Goal: Task Accomplishment & Management: Use online tool/utility

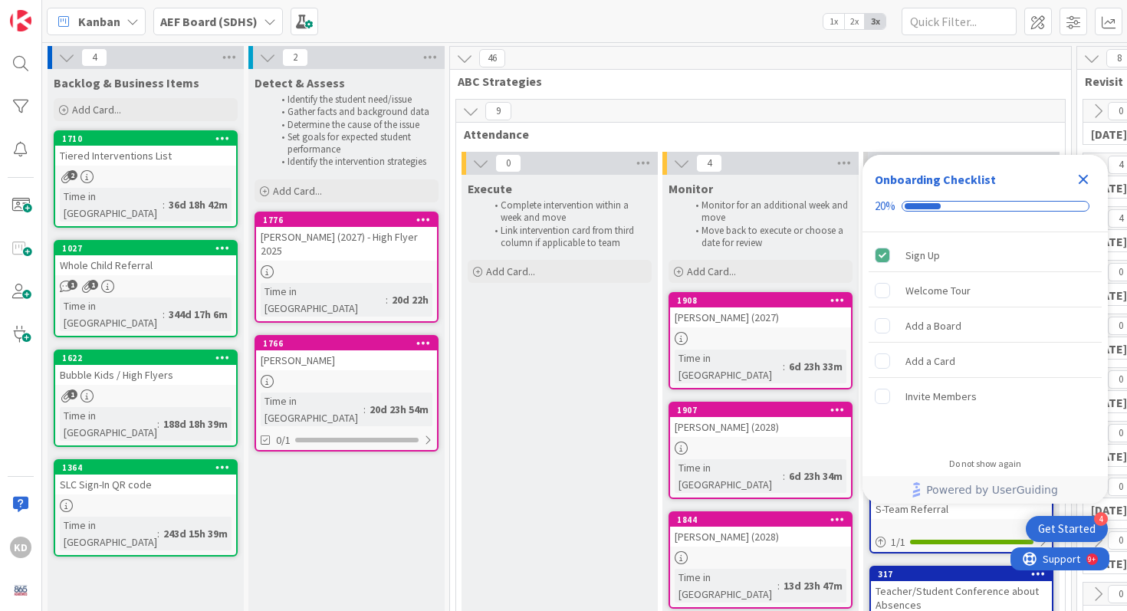
click at [576, 409] on div "Execute Complete intervention within a week and move Link intervention card fro…" at bounding box center [559, 460] width 196 height 570
click at [1086, 172] on icon "Close Checklist" at bounding box center [1083, 179] width 18 height 18
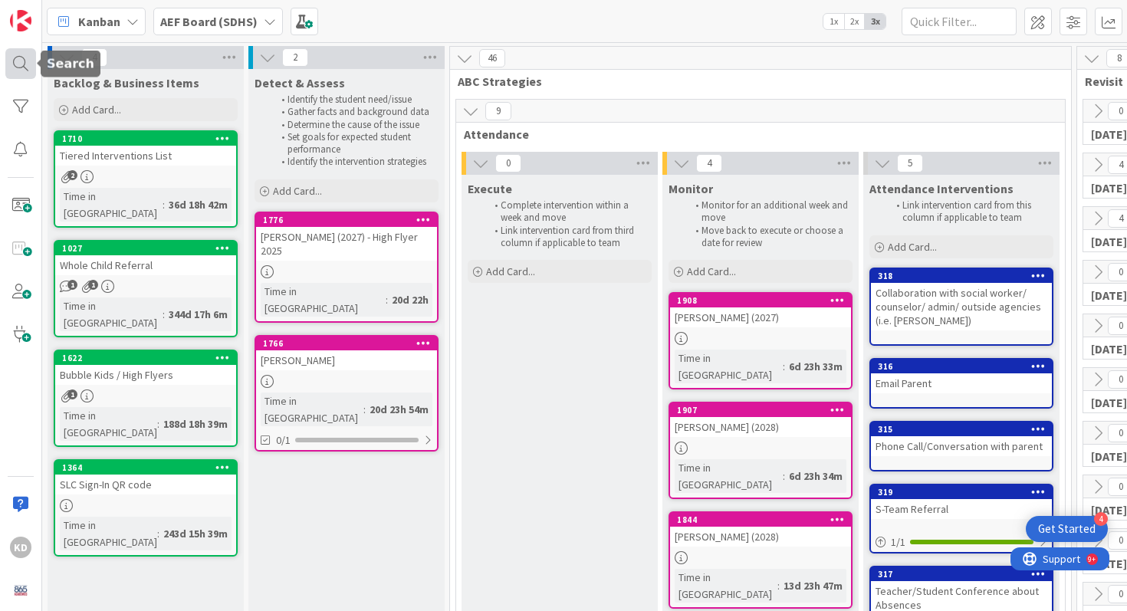
click at [25, 68] on div at bounding box center [20, 63] width 31 height 31
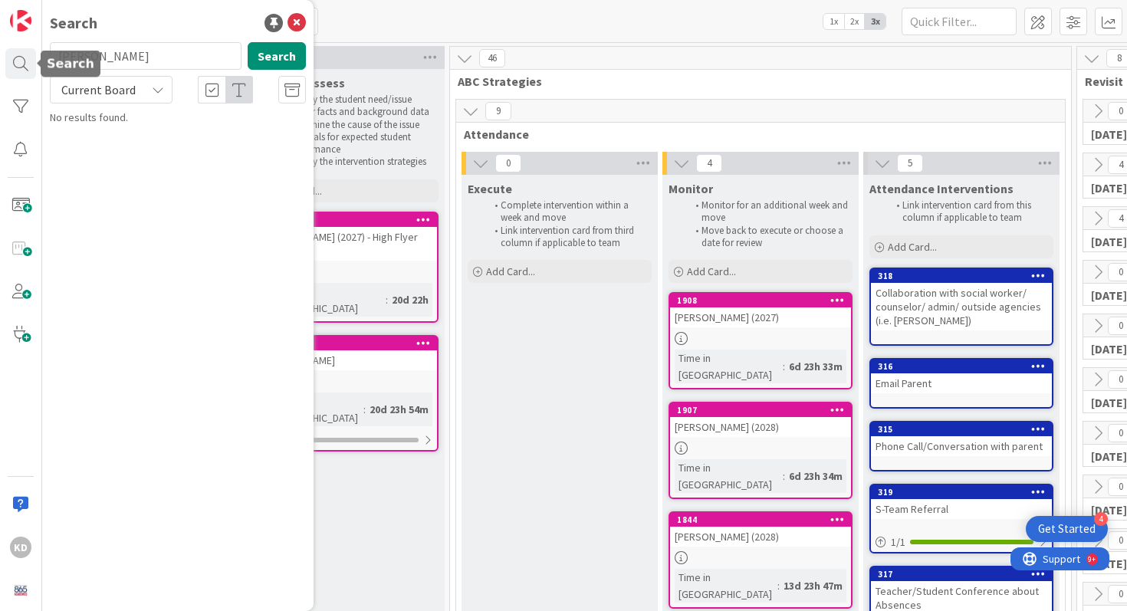
type input "[PERSON_NAME]"
click at [262, 51] on button "Search" at bounding box center [277, 56] width 58 height 28
click at [296, 21] on icon at bounding box center [296, 23] width 18 height 18
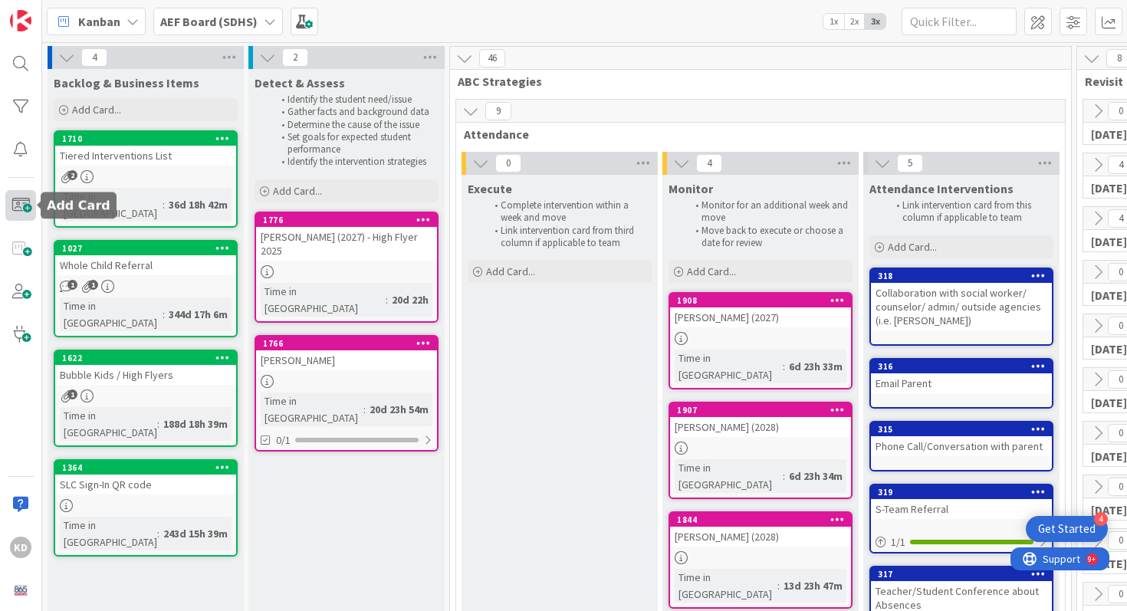
click at [18, 209] on span at bounding box center [20, 205] width 31 height 31
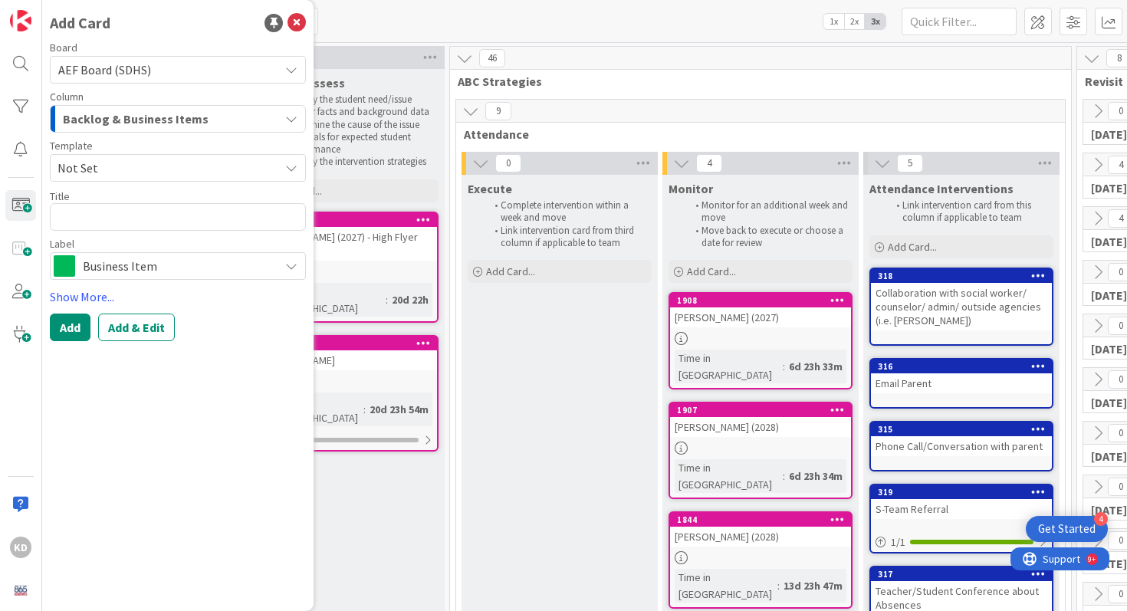
click at [114, 104] on div "Column Backlog & Business Items" at bounding box center [178, 111] width 256 height 41
click at [122, 113] on span "Backlog & Business Items" at bounding box center [136, 119] width 146 height 20
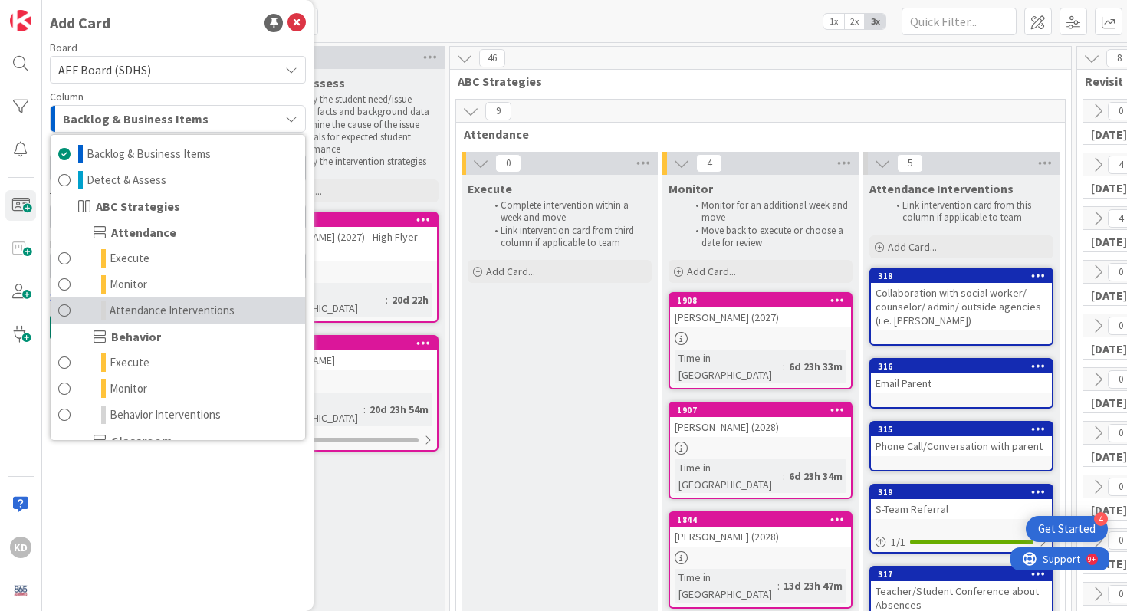
scroll to position [10, 0]
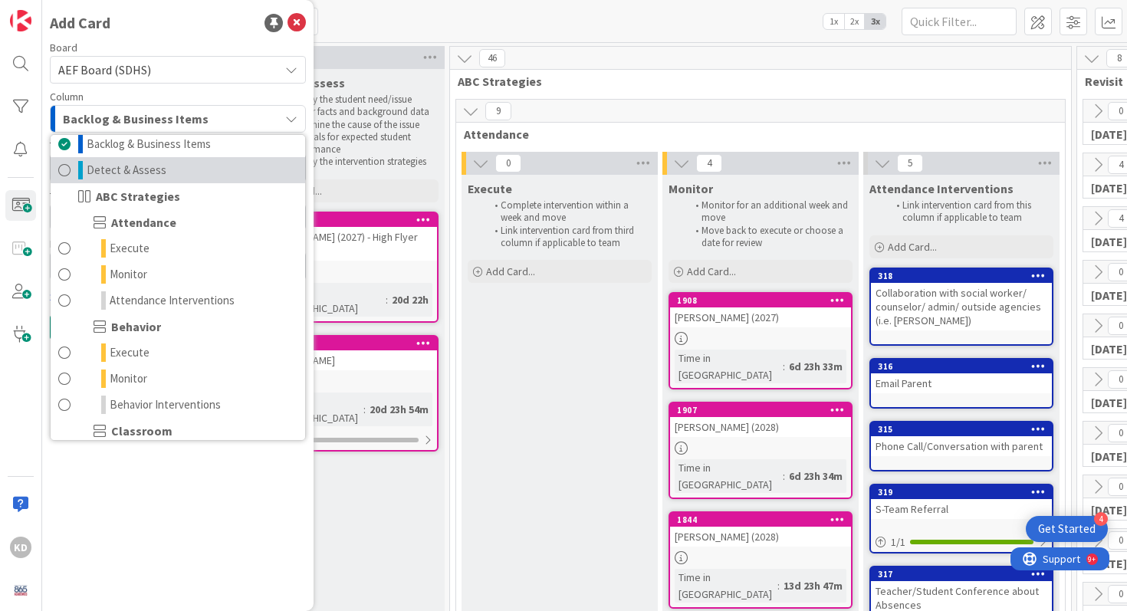
click at [64, 167] on span at bounding box center [64, 170] width 12 height 18
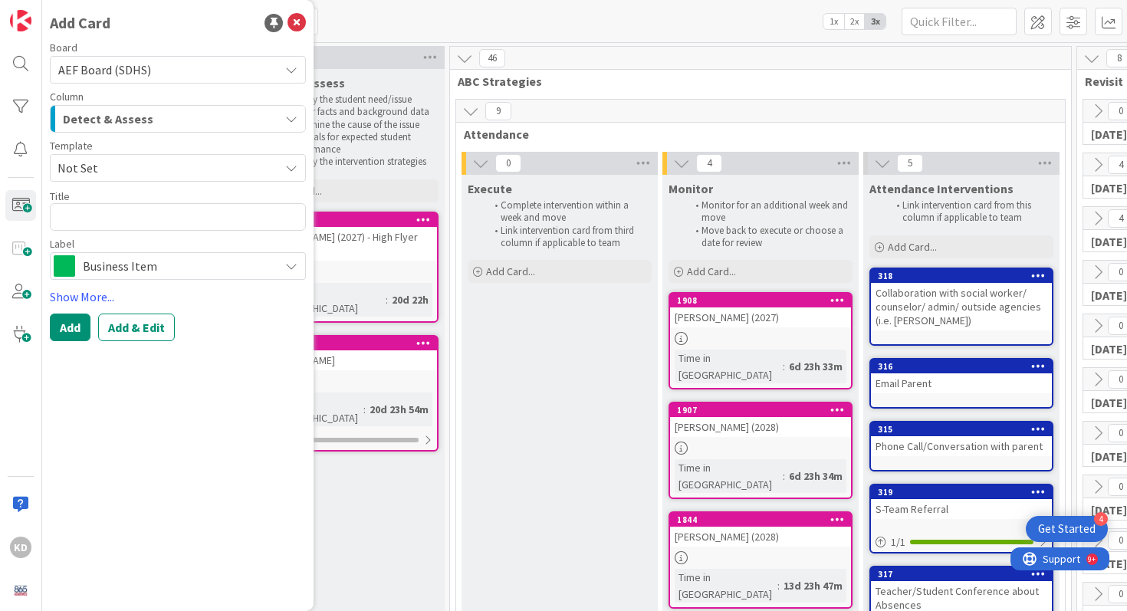
click at [90, 171] on span "Not Set" at bounding box center [162, 168] width 210 height 20
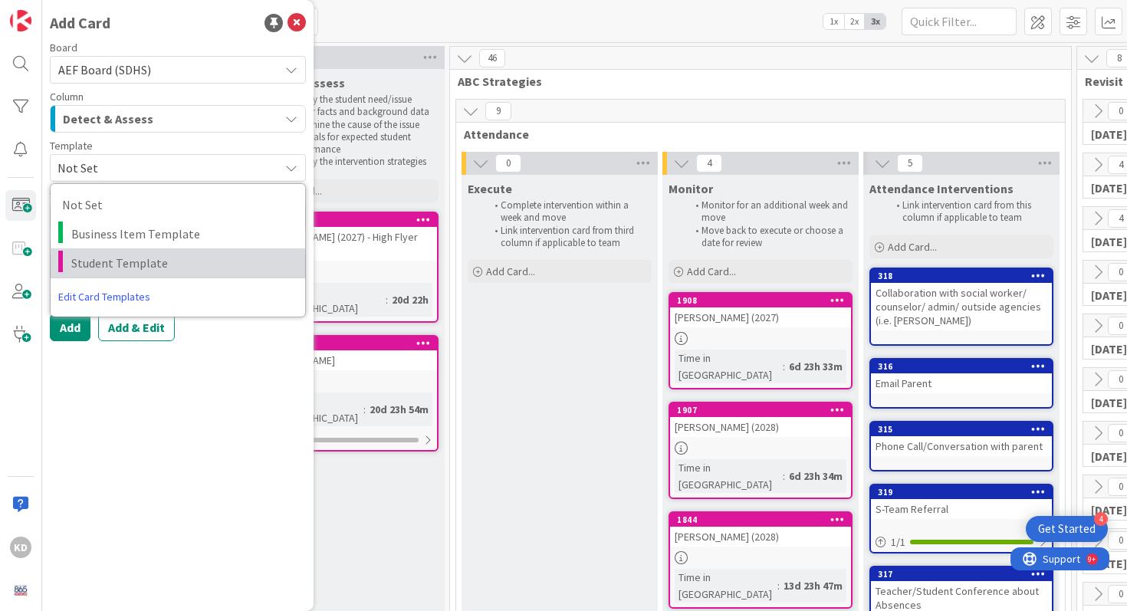
click at [110, 258] on span "Student Template" at bounding box center [182, 263] width 222 height 20
type textarea "x"
type textarea "Student Template"
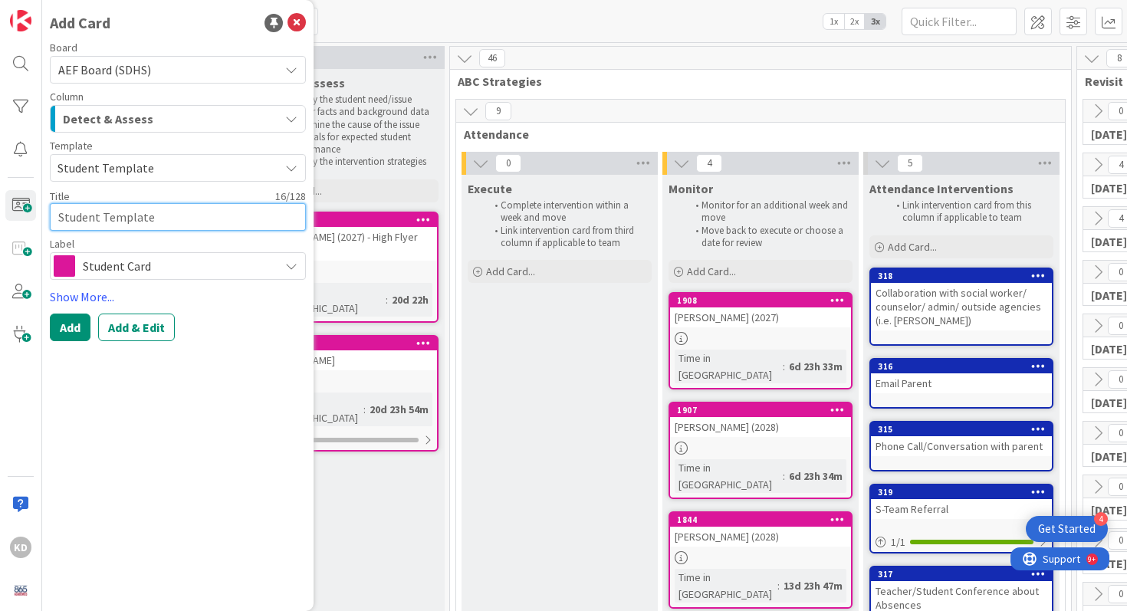
click at [105, 222] on textarea "Student Template" at bounding box center [178, 217] width 256 height 28
type textarea "x"
type textarea "L"
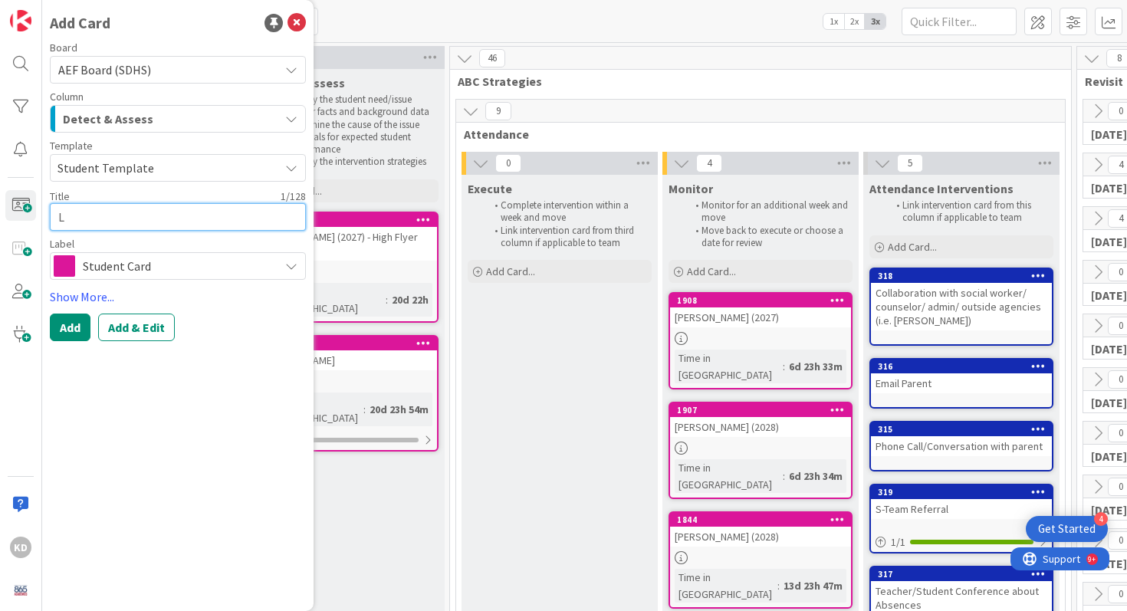
type textarea "x"
type textarea "La"
type textarea "x"
type textarea "Lan"
type textarea "x"
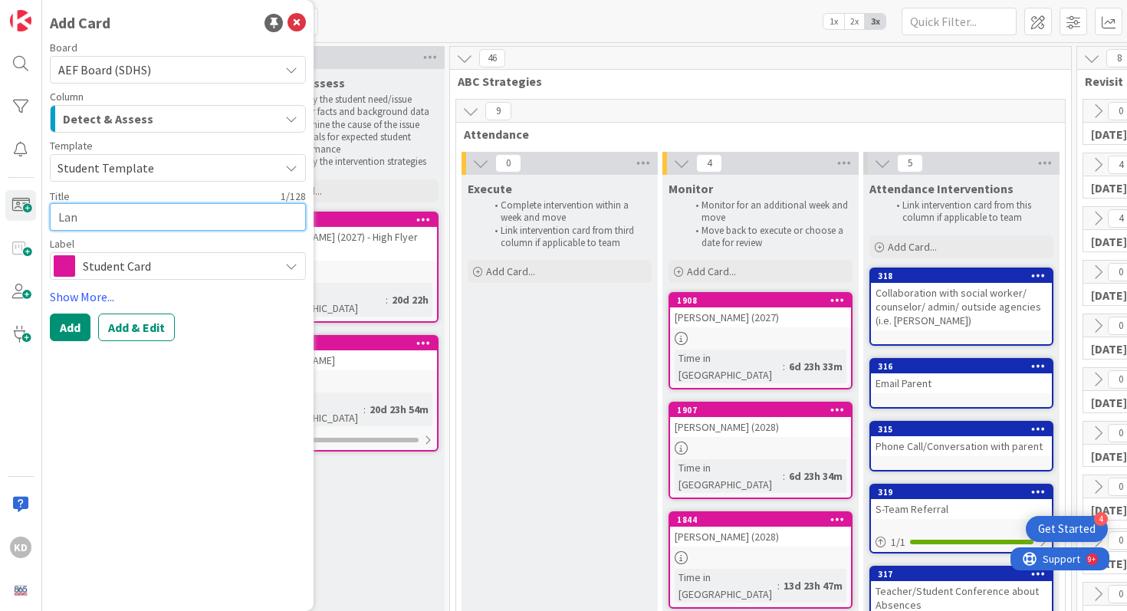
type textarea "Land"
type textarea "x"
type textarea "Lando"
type textarea "x"
type textarea "[PERSON_NAME]"
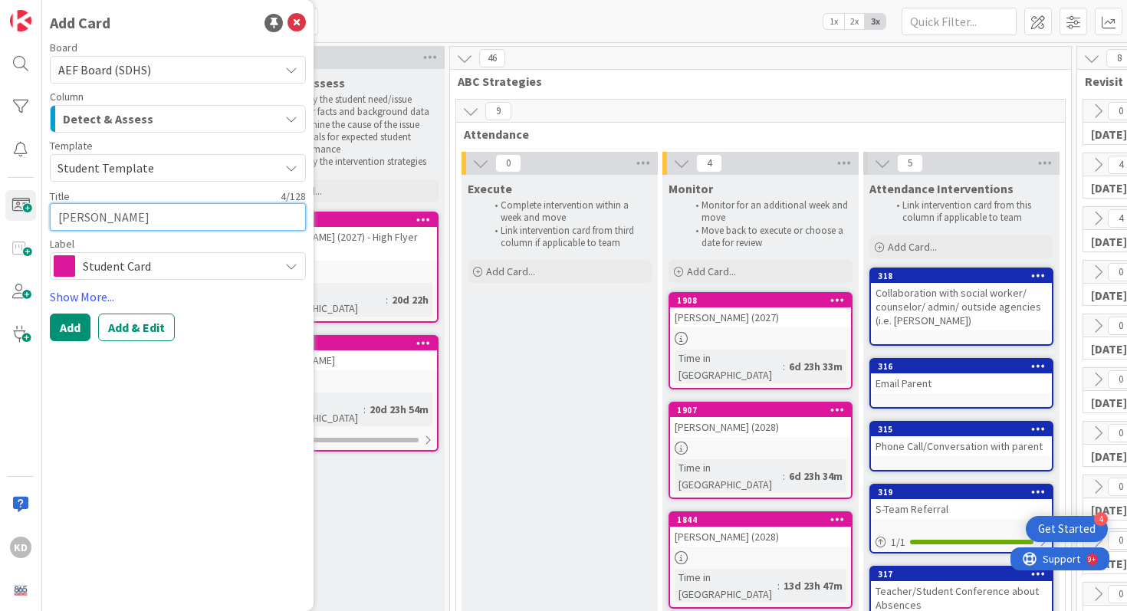
type textarea "x"
type textarea "[PERSON_NAME]"
type textarea "x"
type textarea "[PERSON_NAME] Bur"
type textarea "x"
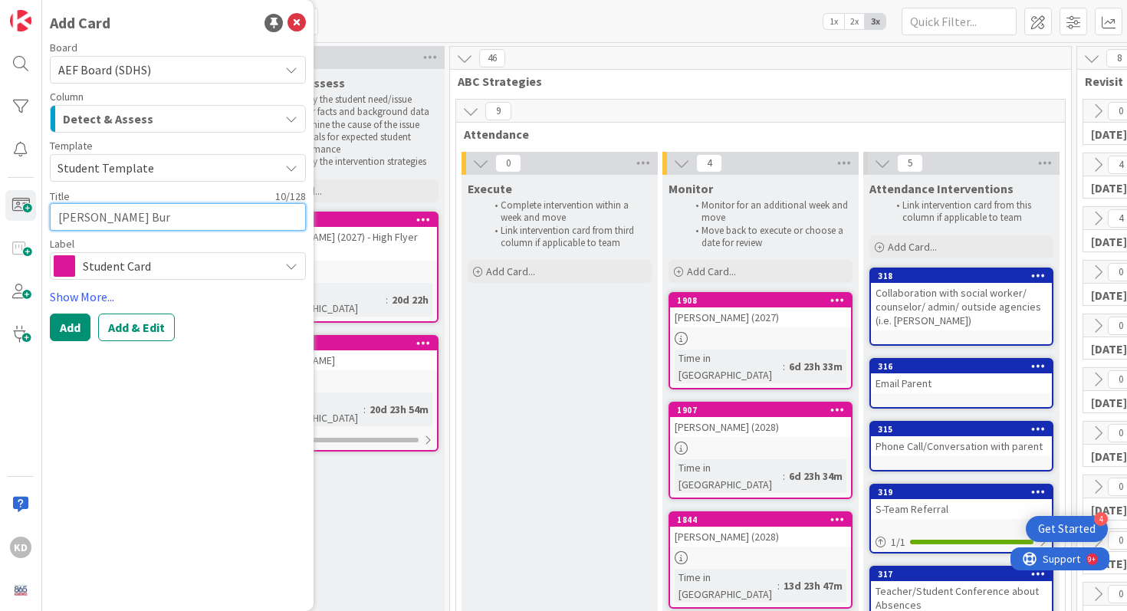
type textarea "[PERSON_NAME]"
type textarea "x"
type textarea "[PERSON_NAME]"
type textarea "x"
type textarea "[PERSON_NAME]"
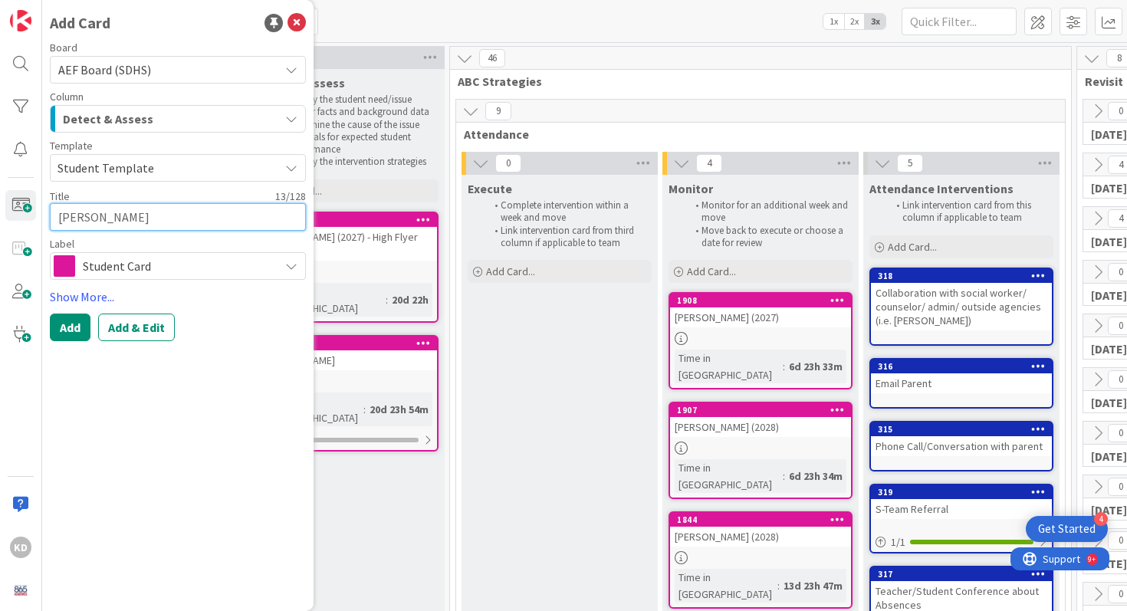
type textarea "x"
type textarea "[PERSON_NAME]"
type textarea "x"
type textarea "[PERSON_NAME]"
type textarea "x"
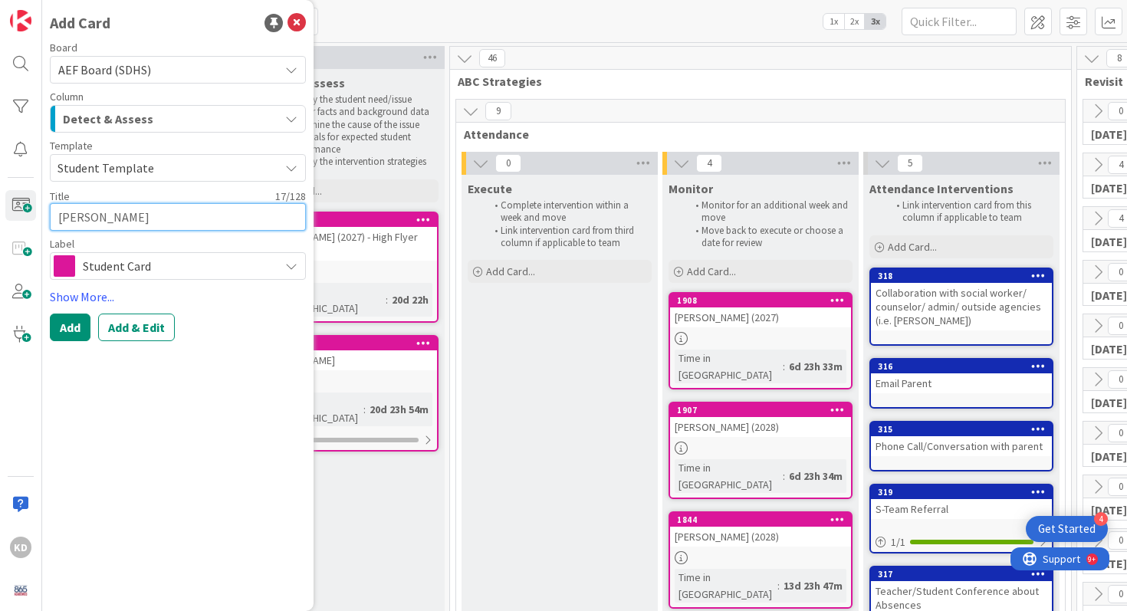
type textarea "[PERSON_NAME]"
type textarea "x"
type textarea "[PERSON_NAME] ("
type textarea "x"
type textarea "[PERSON_NAME] (20"
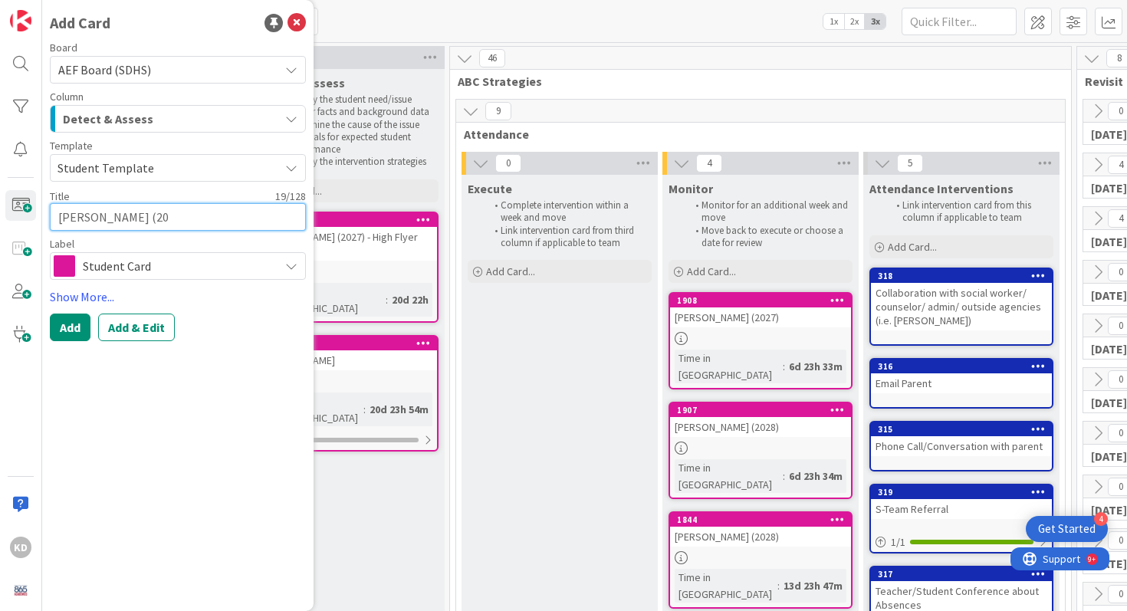
type textarea "x"
type textarea "[PERSON_NAME] (202"
type textarea "x"
type textarea "[PERSON_NAME] (2028"
type textarea "x"
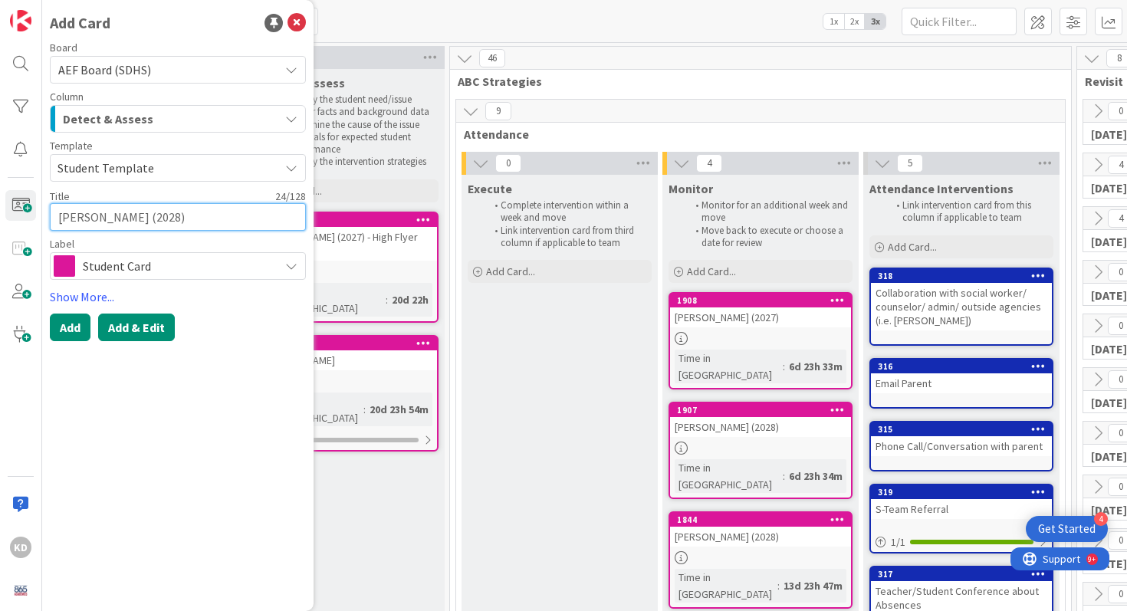
type textarea "[PERSON_NAME] (2028)"
click at [124, 323] on button "Add & Edit" at bounding box center [136, 328] width 77 height 28
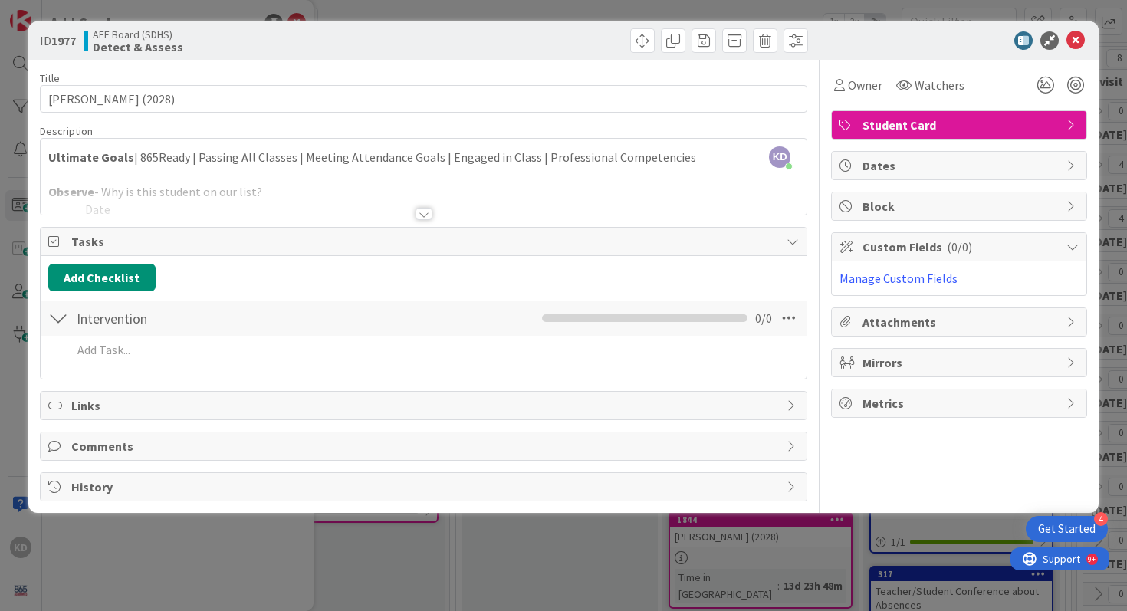
click at [88, 195] on div at bounding box center [424, 195] width 767 height 39
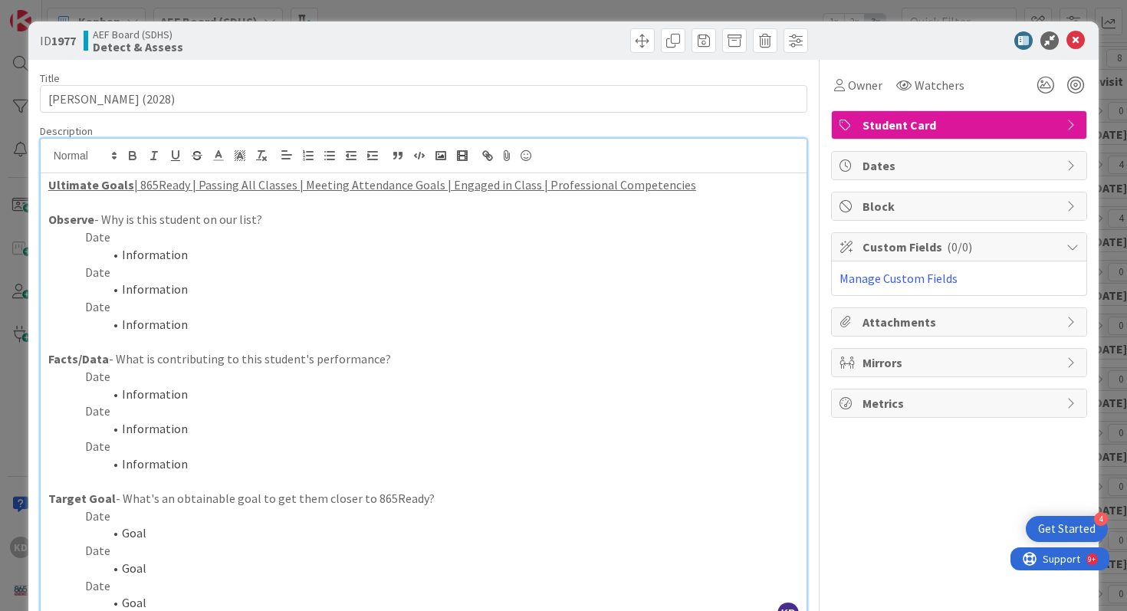
click at [201, 296] on li "Information" at bounding box center [433, 290] width 733 height 18
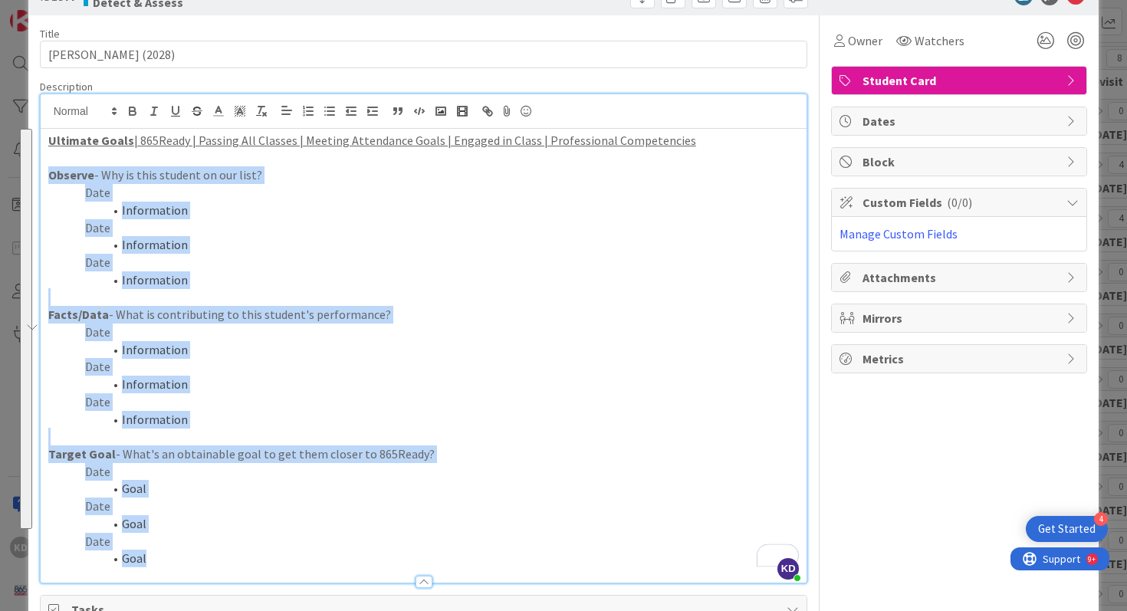
scroll to position [68, 0]
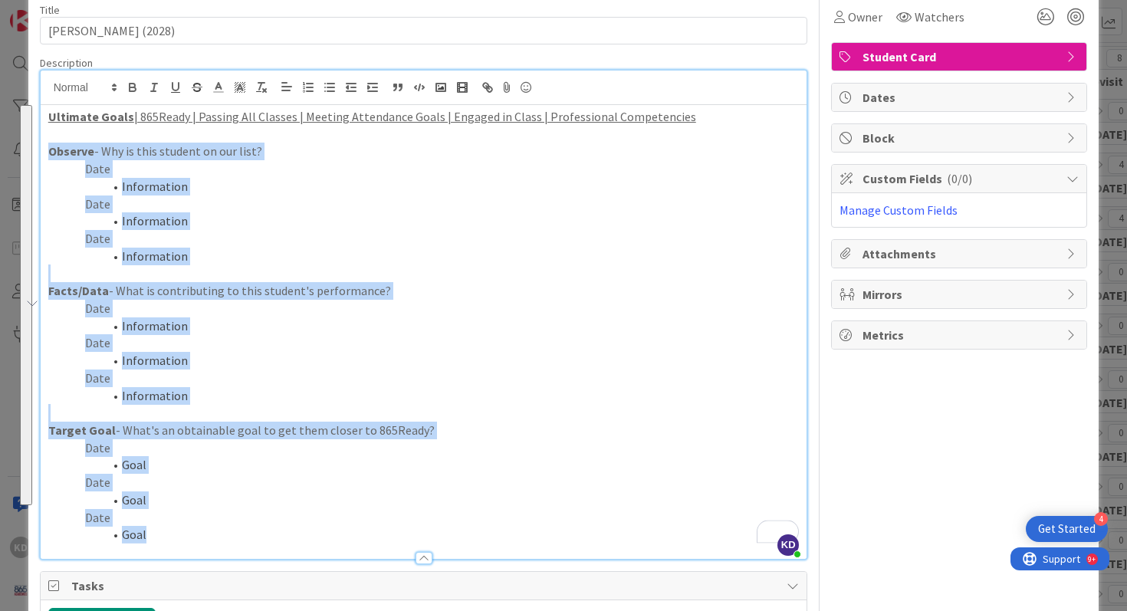
drag, startPoint x: 50, startPoint y: 217, endPoint x: 325, endPoint y: 610, distance: 480.0
click at [325, 610] on div "Title 24 / 128 [PERSON_NAME] (2028) Description KD [PERSON_NAME] just joined Ul…" at bounding box center [424, 419] width 768 height 854
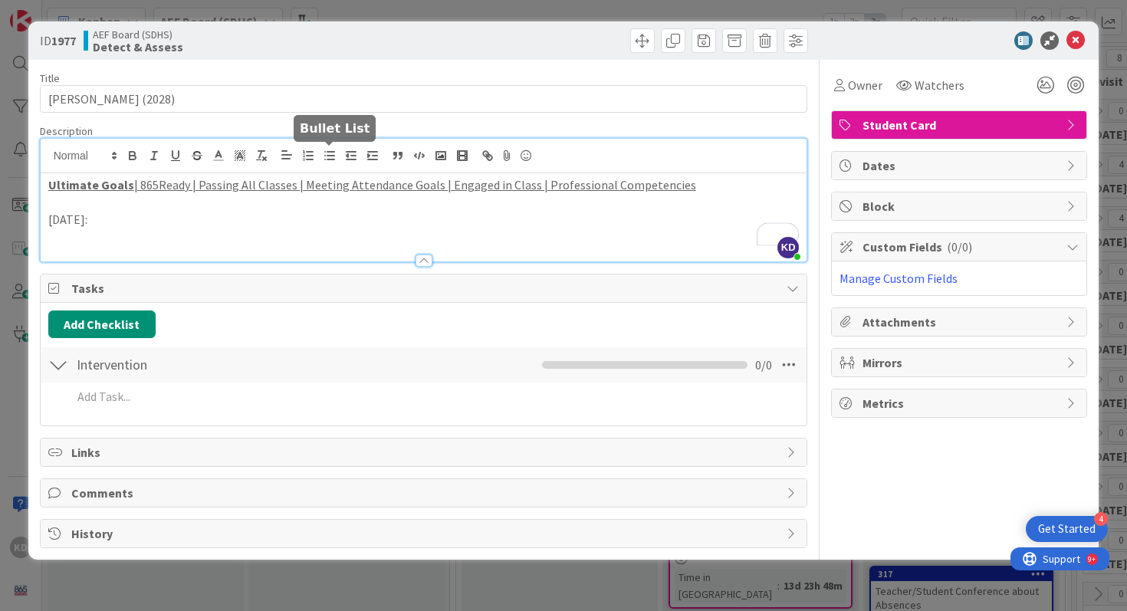
click at [326, 153] on icon "button" at bounding box center [330, 156] width 14 height 14
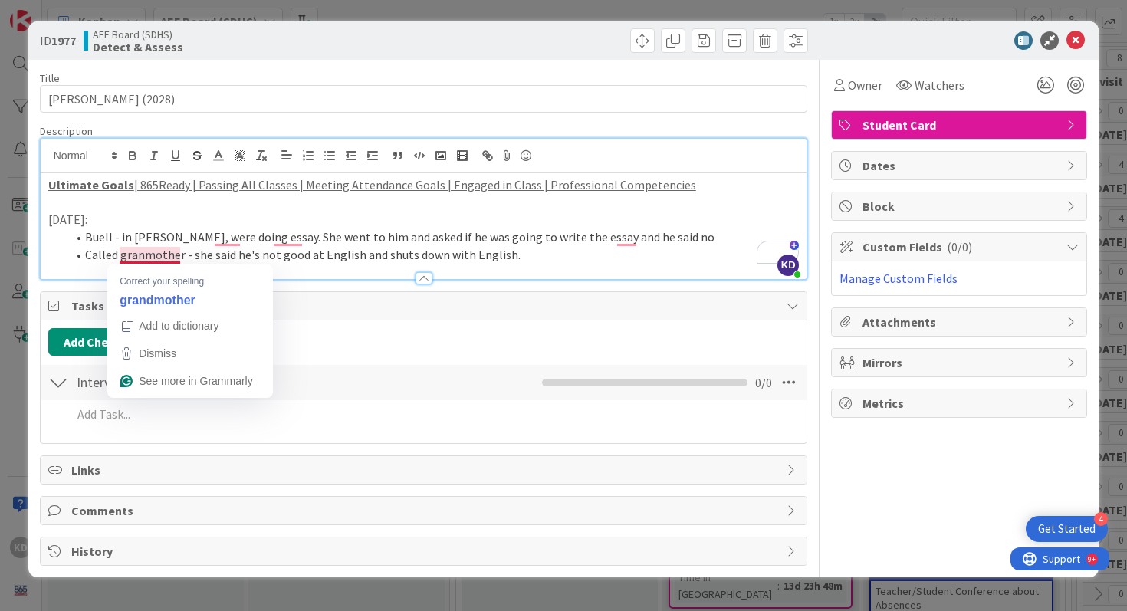
click at [143, 256] on li "Called granmother - she said he's not good at English and shuts down with Engli…" at bounding box center [433, 255] width 733 height 18
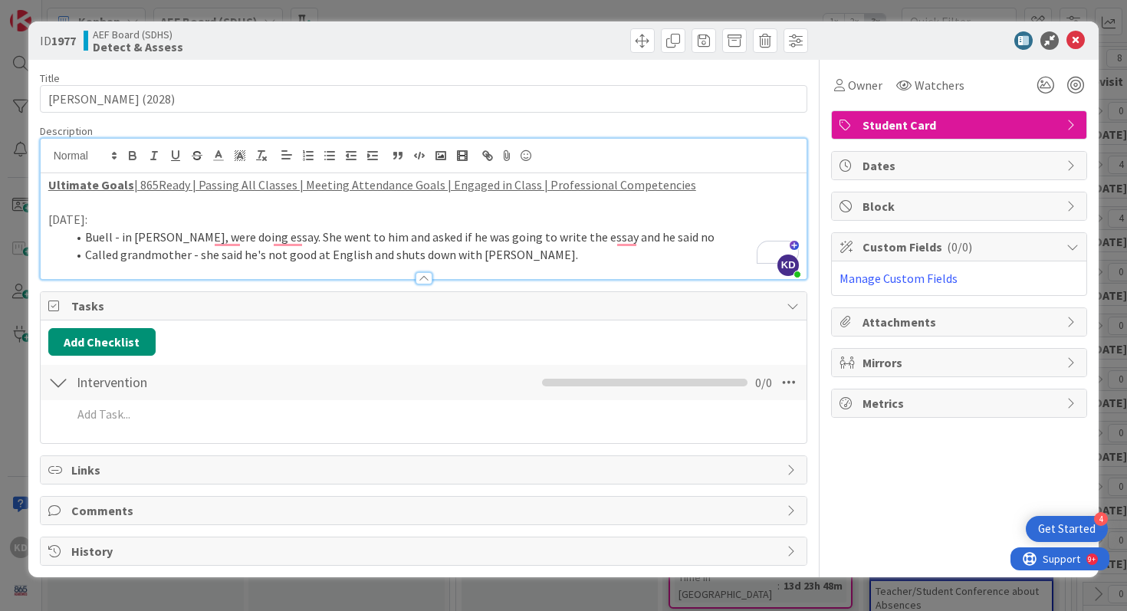
click at [520, 255] on li "Called grandmother - she said he's not good at English and shuts down with [PER…" at bounding box center [433, 255] width 733 height 18
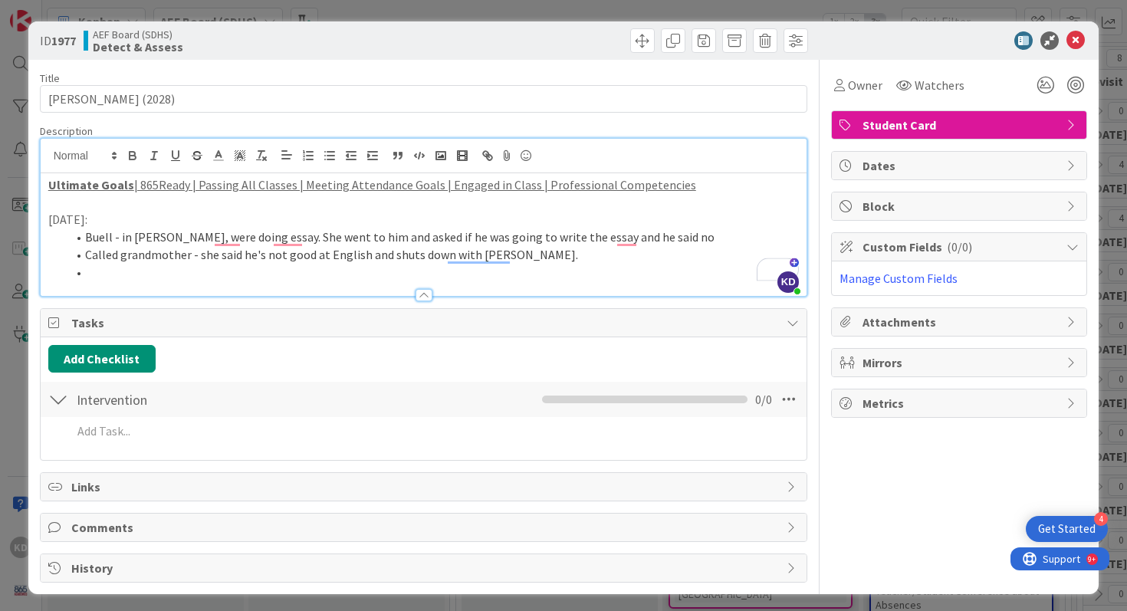
click at [696, 240] on li "Buell - in [PERSON_NAME], were doing essay. She went to him and asked if he was…" at bounding box center [433, 237] width 733 height 18
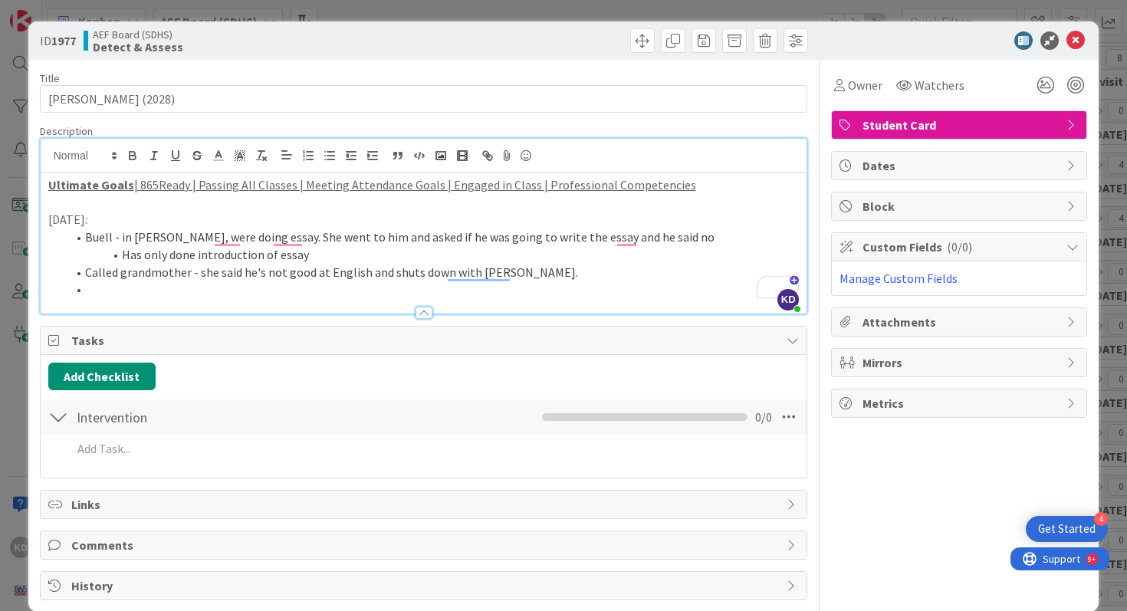
click at [351, 287] on li "To enrich screen reader interactions, please activate Accessibility in Grammarl…" at bounding box center [433, 290] width 733 height 18
click at [322, 287] on li "[DATE] afternoon, talked about writing insecurity, and sa" at bounding box center [433, 290] width 733 height 18
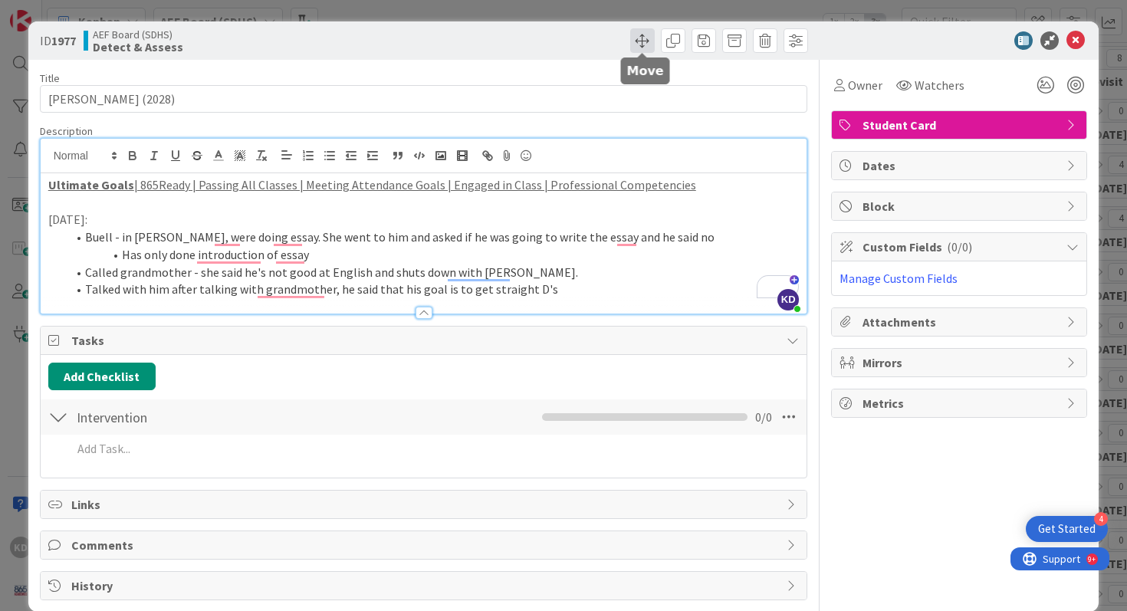
click at [652, 39] on span at bounding box center [642, 40] width 25 height 25
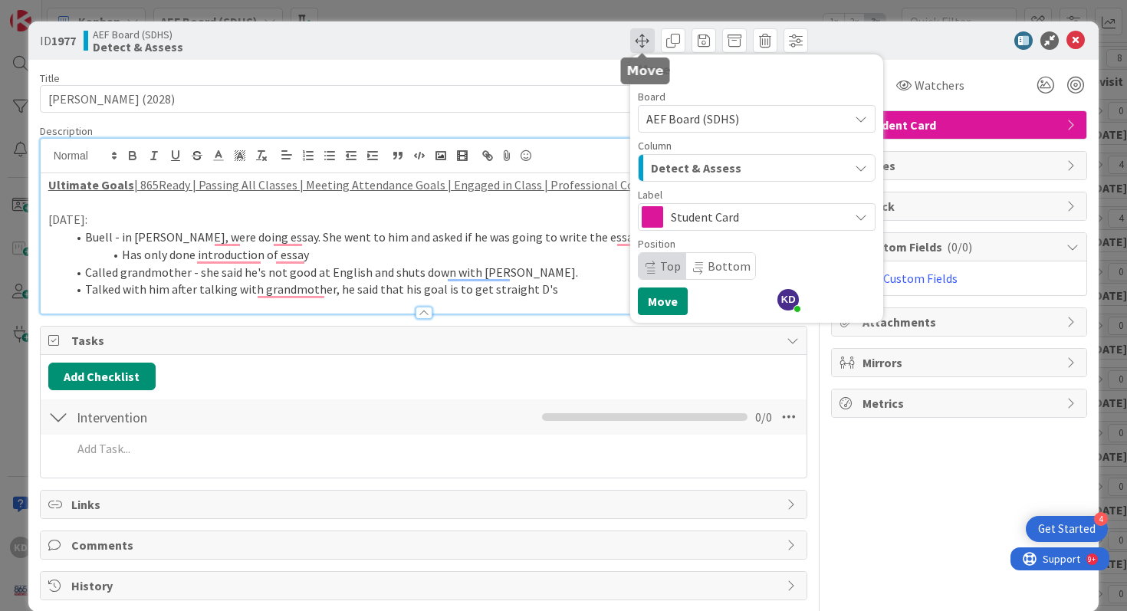
click at [652, 39] on span at bounding box center [642, 40] width 25 height 25
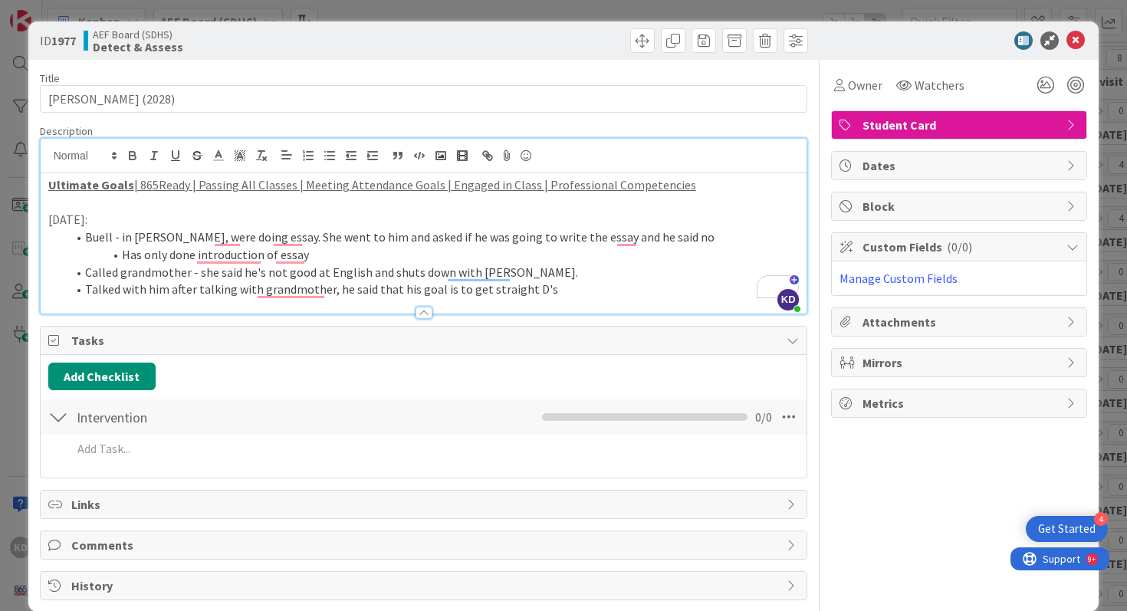
click at [583, 285] on li "Talked with him after talking with grandmother, he said that his goal is to get…" at bounding box center [433, 290] width 733 height 18
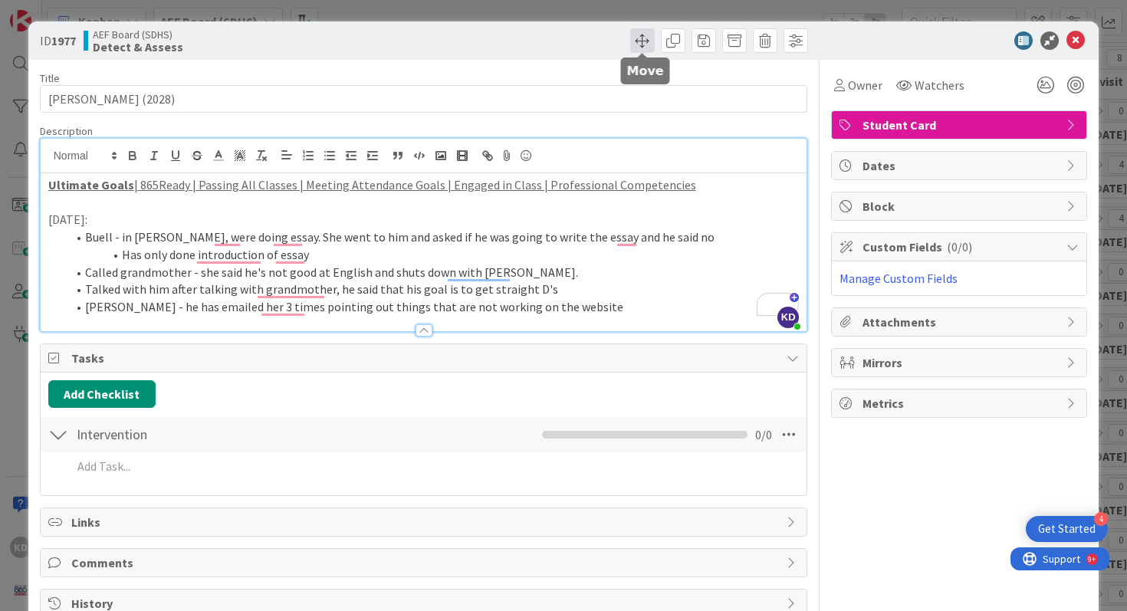
click at [636, 37] on span at bounding box center [642, 40] width 25 height 25
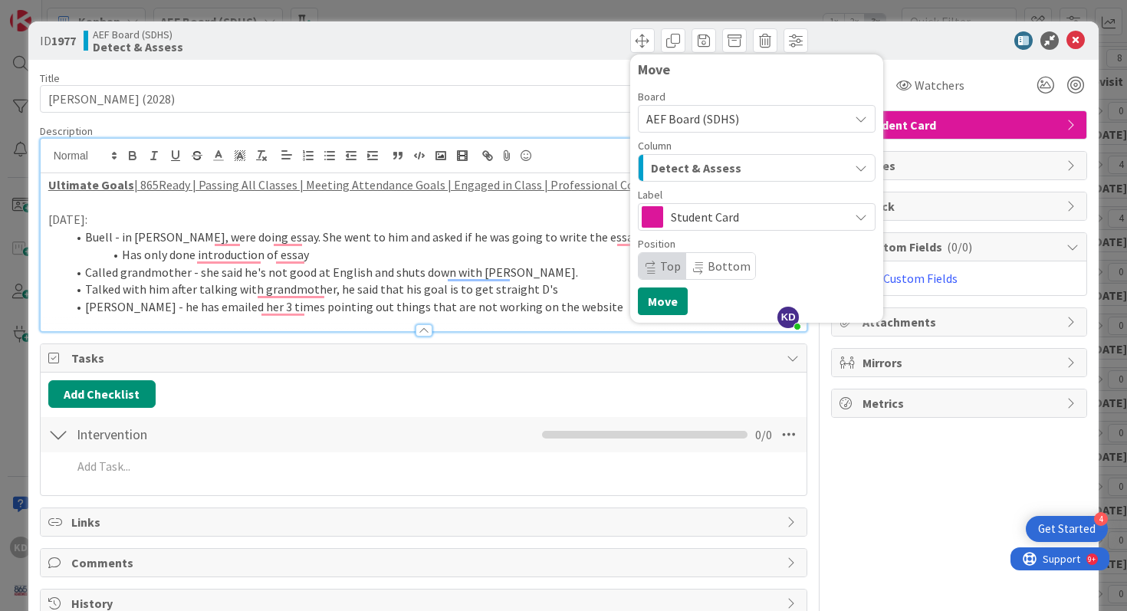
click at [691, 158] on span "Detect & Assess" at bounding box center [696, 168] width 90 height 20
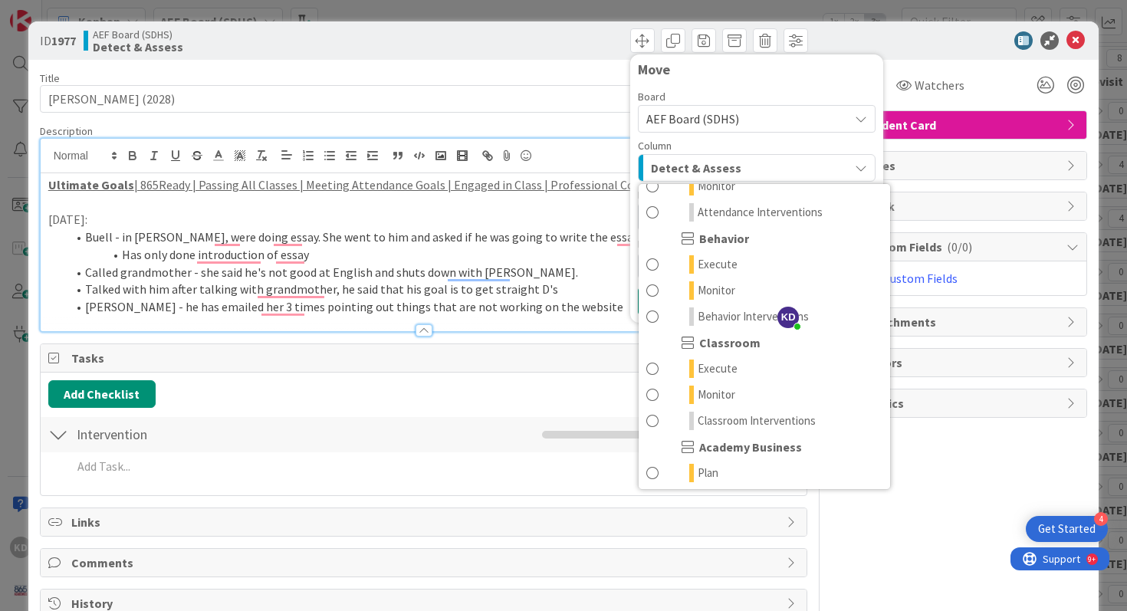
scroll to position [153, 0]
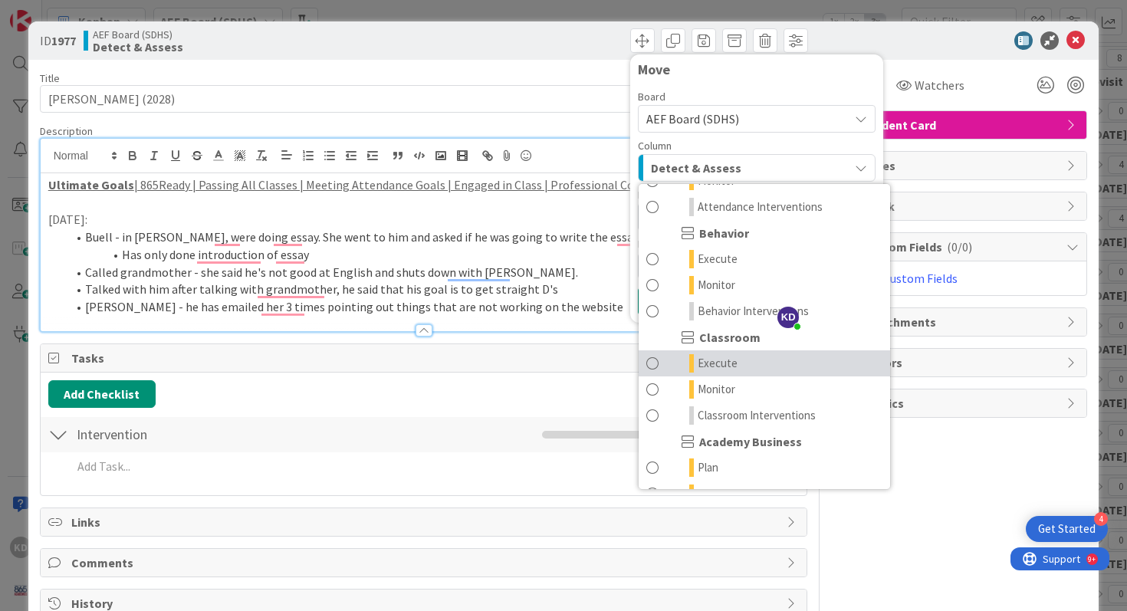
click at [665, 363] on link "Execute" at bounding box center [764, 363] width 251 height 26
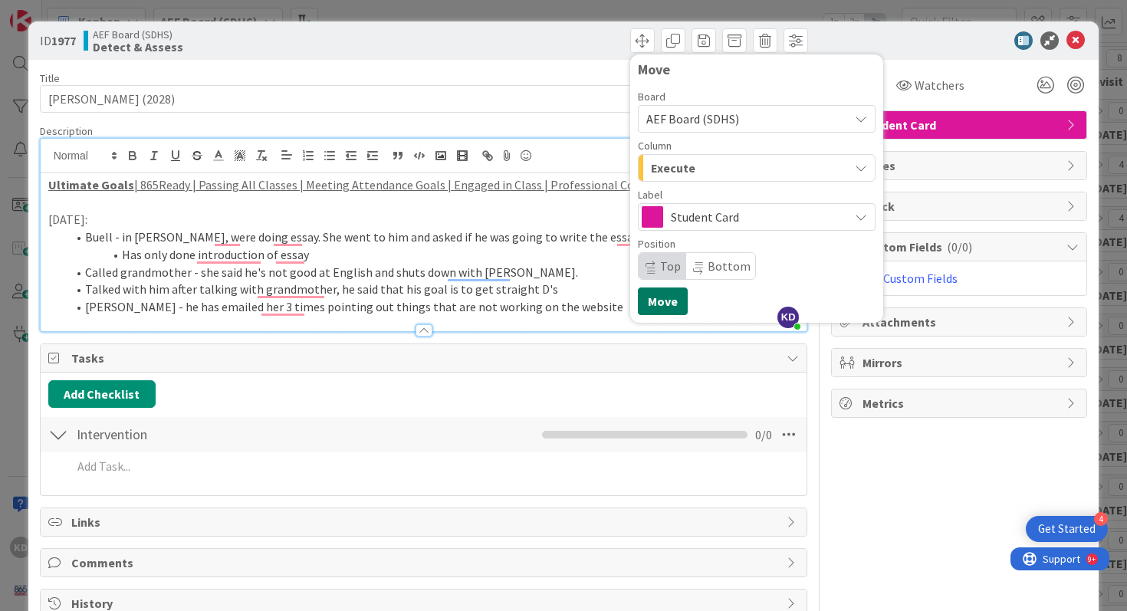
click at [656, 304] on button "Move" at bounding box center [663, 301] width 50 height 28
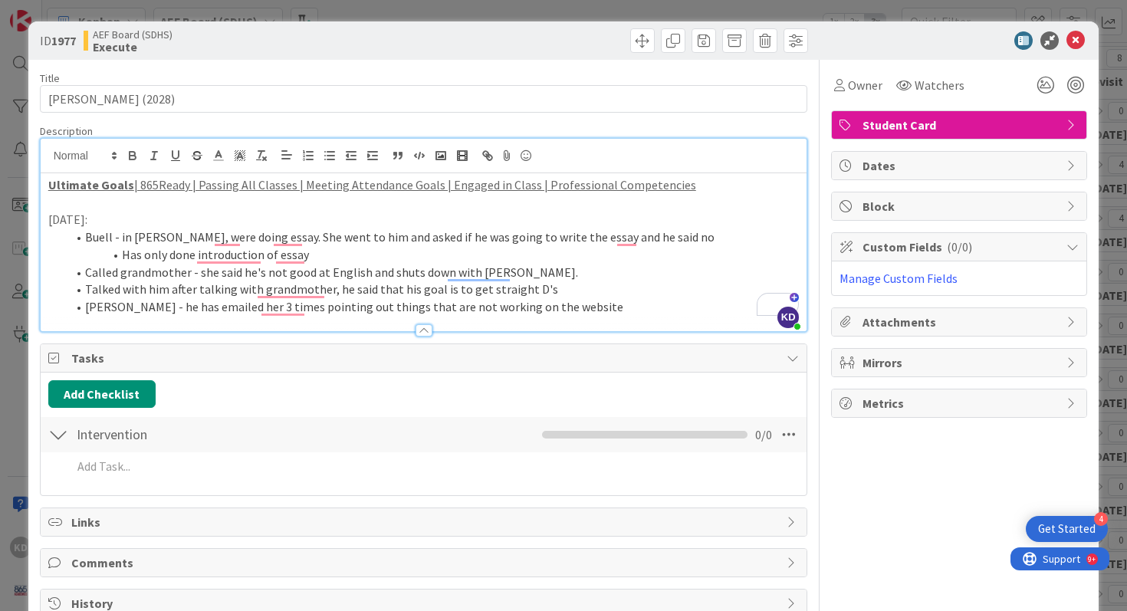
click at [382, 183] on u "| 865Ready | Passing All Classes | Meeting Attendance Goals | Engaged in Class …" at bounding box center [415, 184] width 562 height 15
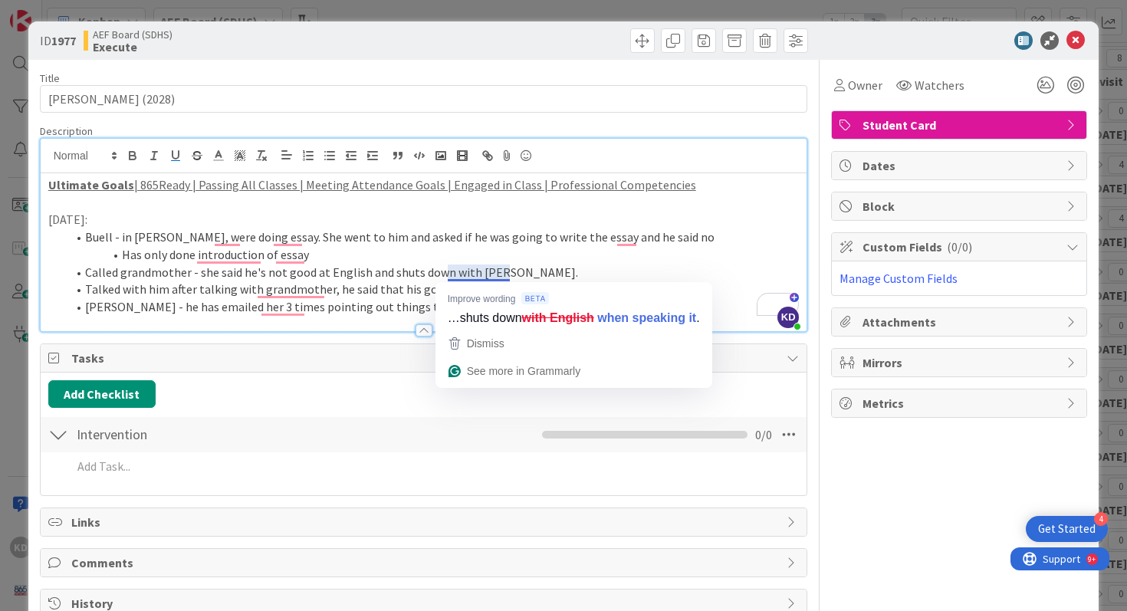
click at [626, 246] on li "Has only done introduction of essay" at bounding box center [433, 255] width 733 height 18
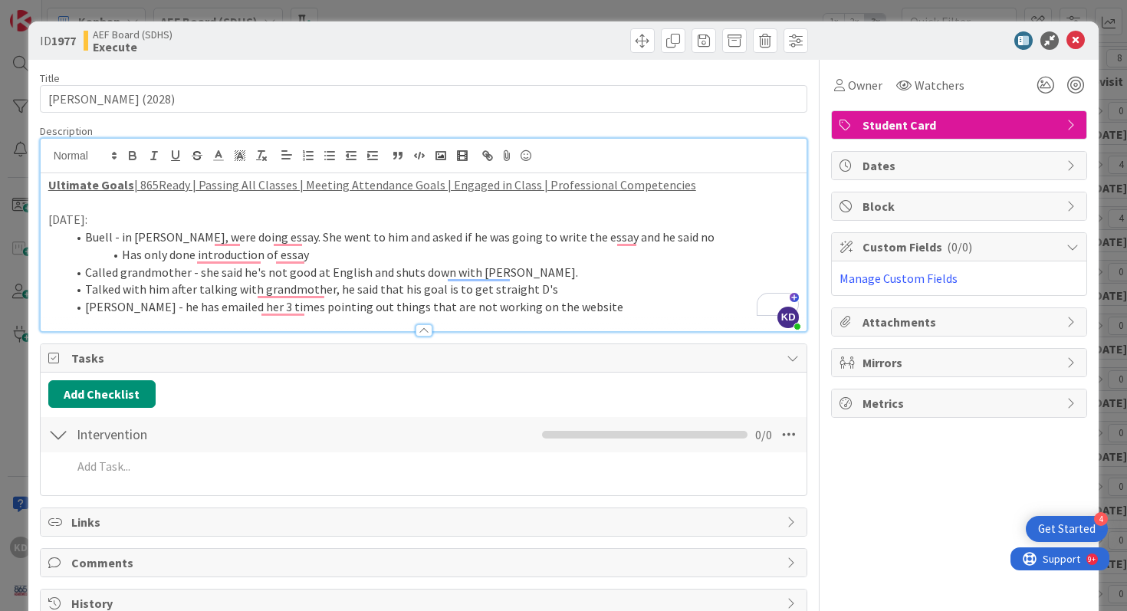
click at [607, 298] on li "[PERSON_NAME] - he has emailed her 3 times pointing out things that are not wor…" at bounding box center [433, 307] width 733 height 18
click at [648, 299] on li "[PERSON_NAME] - he has emailed her 3 times pointing out things that are not wor…" at bounding box center [433, 307] width 733 height 18
click at [563, 314] on li "[PERSON_NAME] - he has emailed her 3 times pointing out things that are not wor…" at bounding box center [433, 307] width 733 height 18
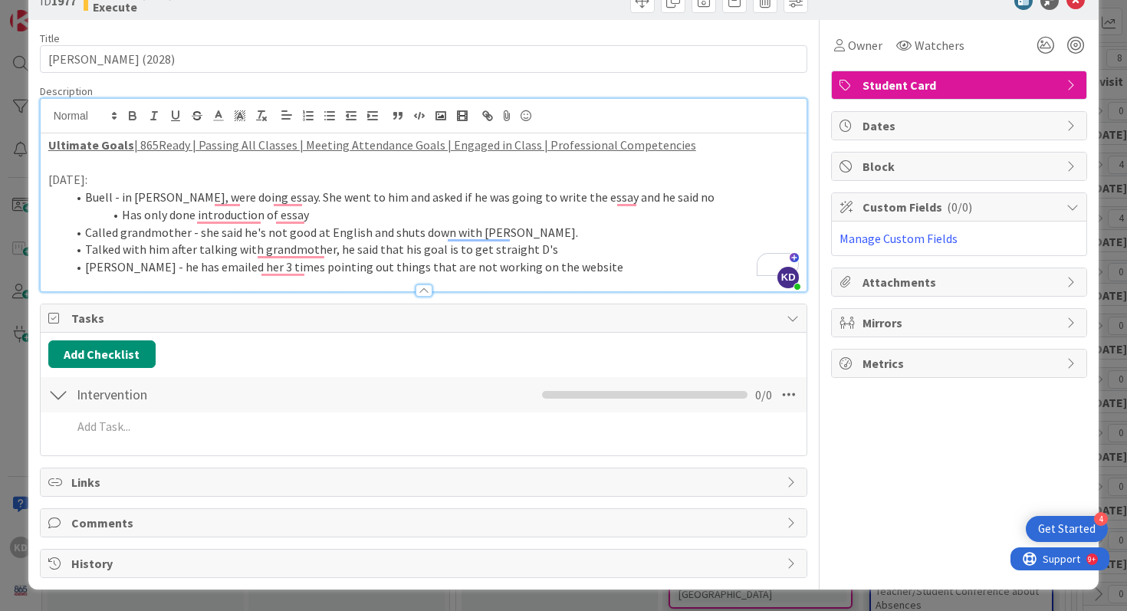
scroll to position [0, 0]
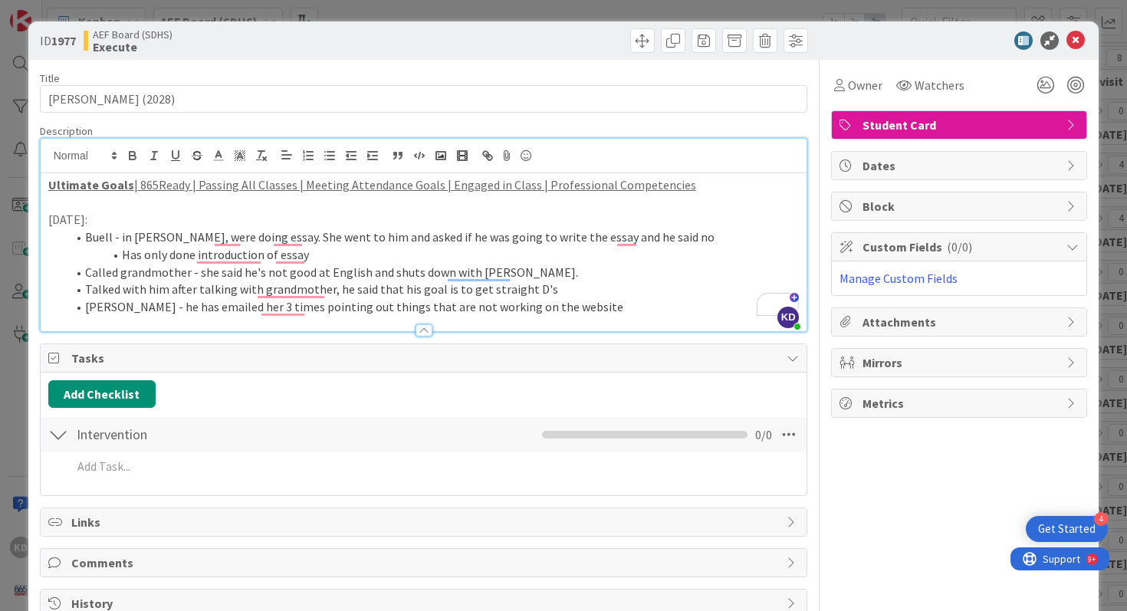
click at [576, 303] on li "[PERSON_NAME] - he has emailed her 3 times pointing out things that are not wor…" at bounding box center [433, 307] width 733 height 18
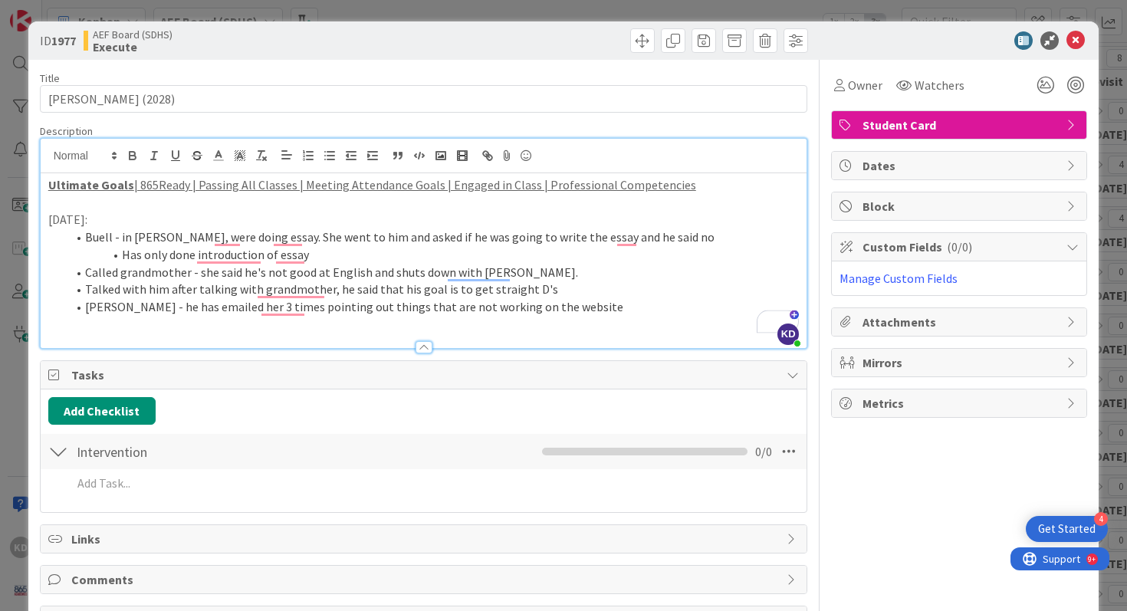
click at [602, 310] on li "[PERSON_NAME] - he has emailed her 3 times pointing out things that are not wor…" at bounding box center [433, 307] width 733 height 18
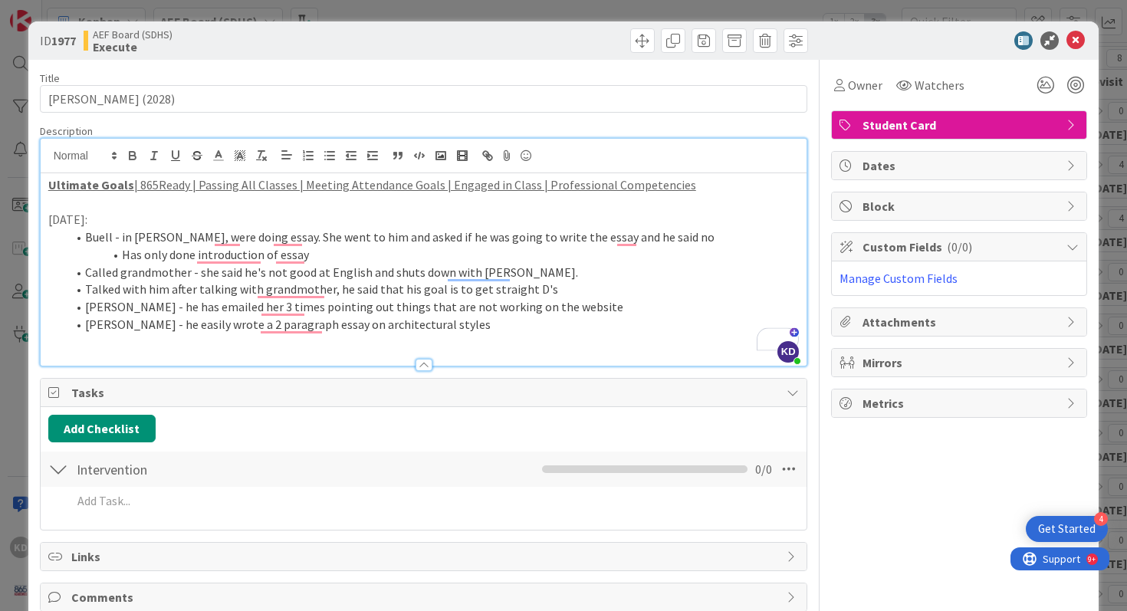
scroll to position [74, 0]
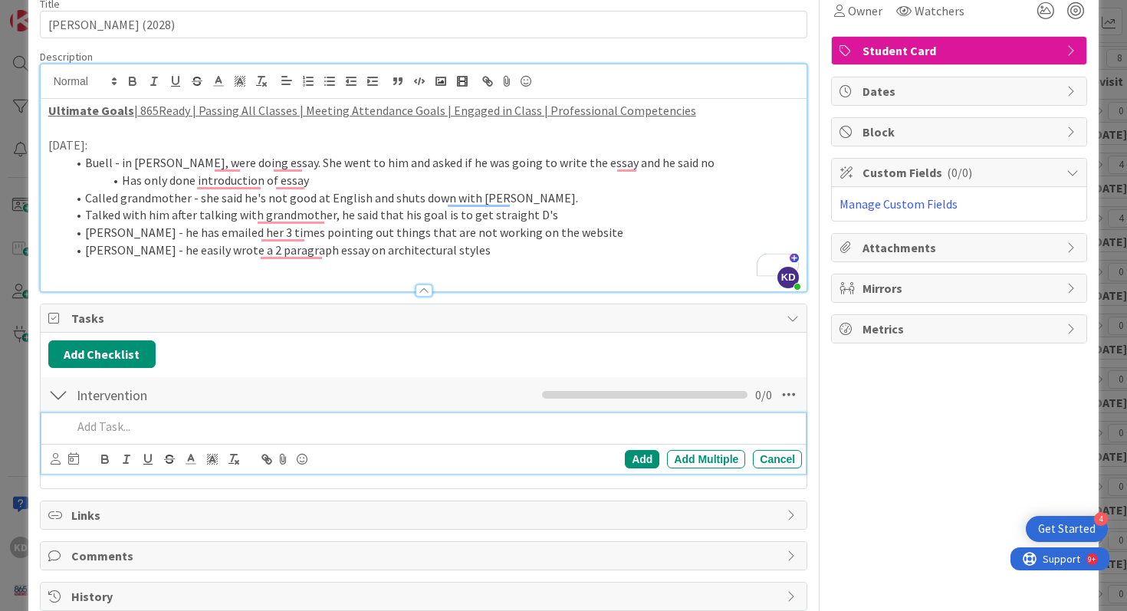
click at [504, 424] on p at bounding box center [434, 427] width 724 height 18
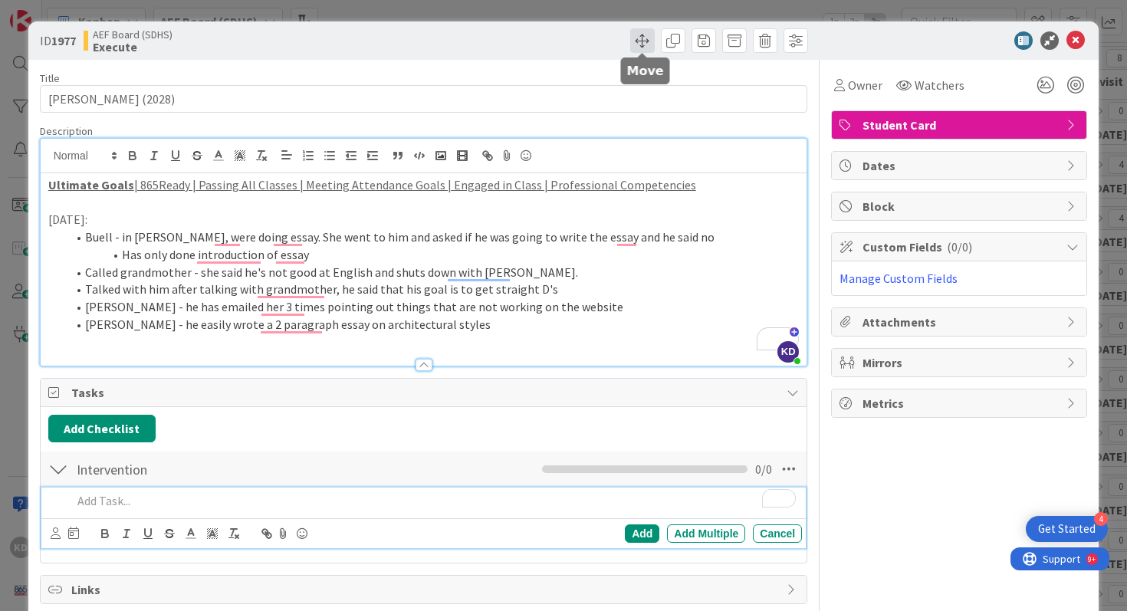
click at [643, 47] on span at bounding box center [642, 40] width 25 height 25
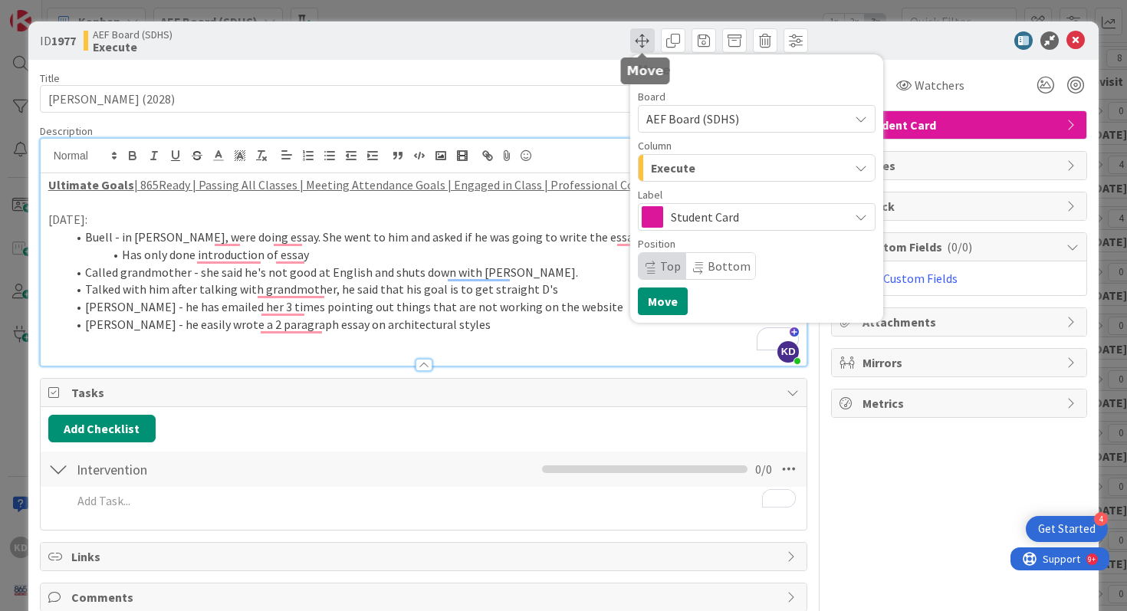
click at [643, 47] on span at bounding box center [642, 40] width 25 height 25
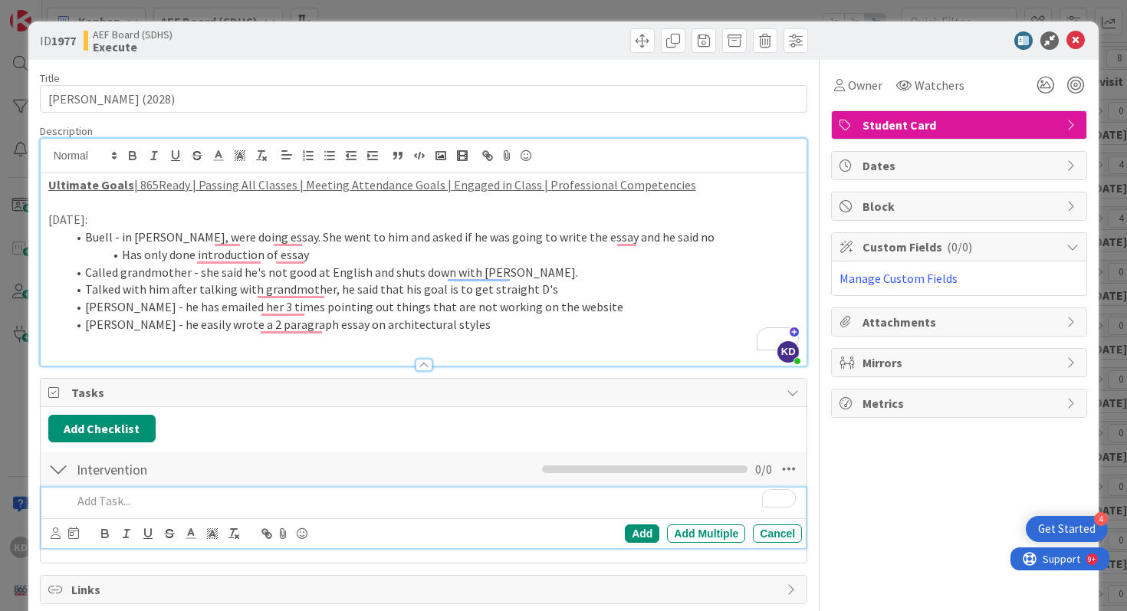
click at [501, 504] on p "To enrich screen reader interactions, please activate Accessibility in Grammarl…" at bounding box center [434, 501] width 724 height 18
click at [57, 536] on icon at bounding box center [56, 532] width 10 height 11
type input "turn"
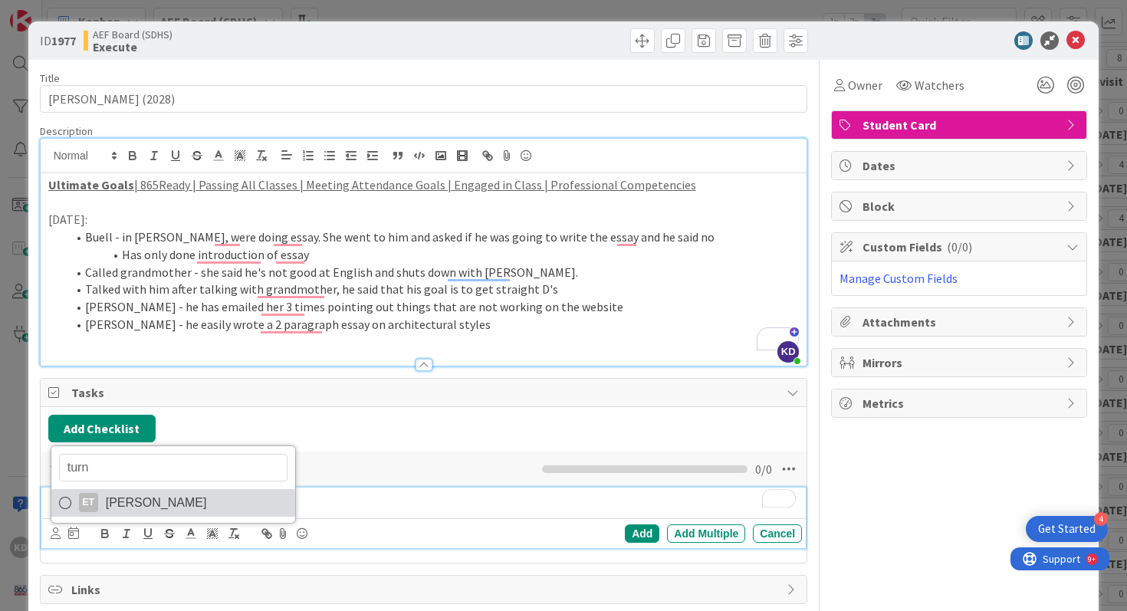
click at [136, 505] on span "[PERSON_NAME]" at bounding box center [156, 502] width 101 height 23
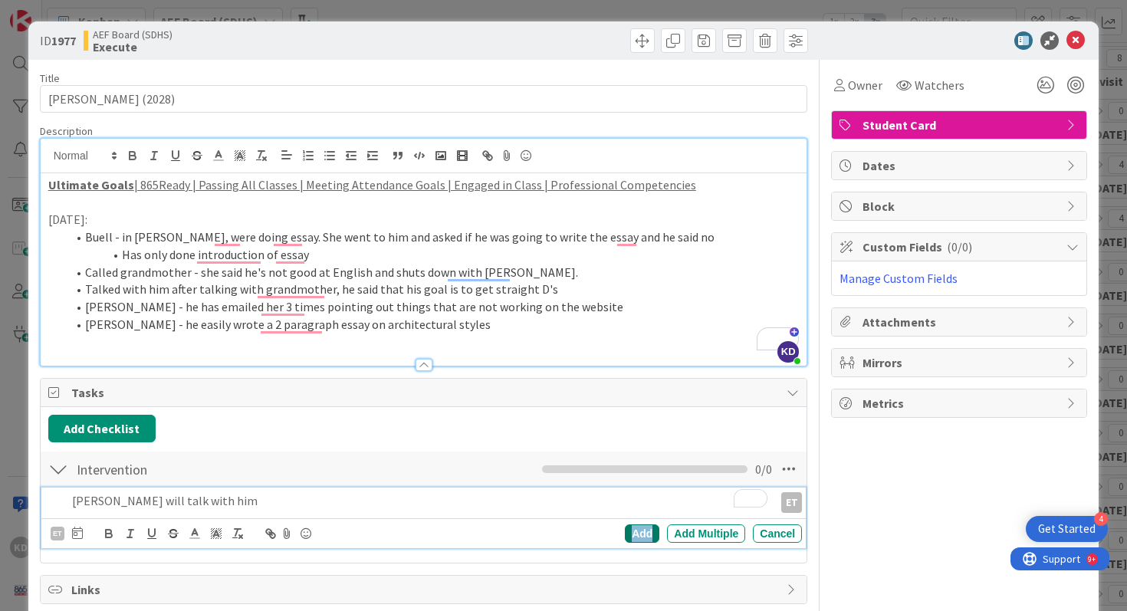
click at [645, 537] on div "Add" at bounding box center [642, 533] width 34 height 18
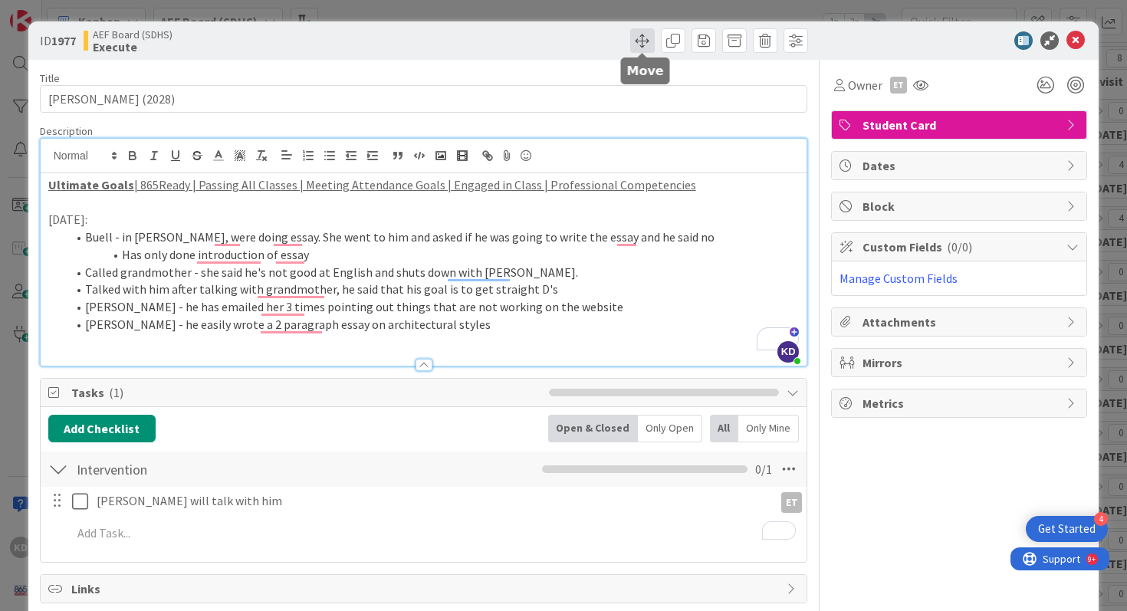
click at [636, 34] on span at bounding box center [642, 40] width 25 height 25
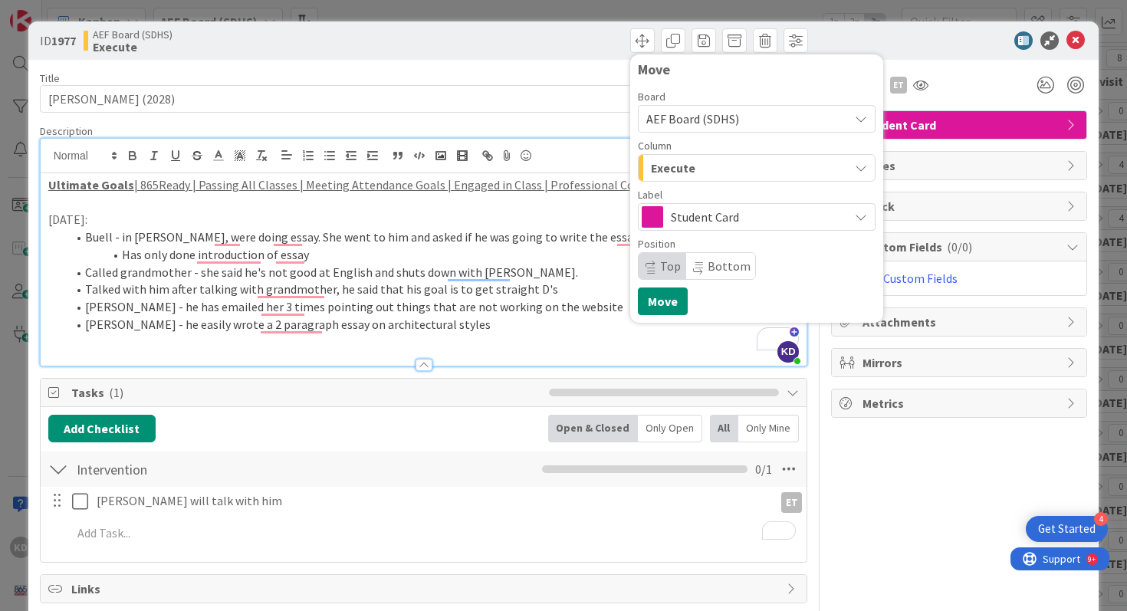
click at [707, 166] on div "Execute" at bounding box center [748, 168] width 202 height 25
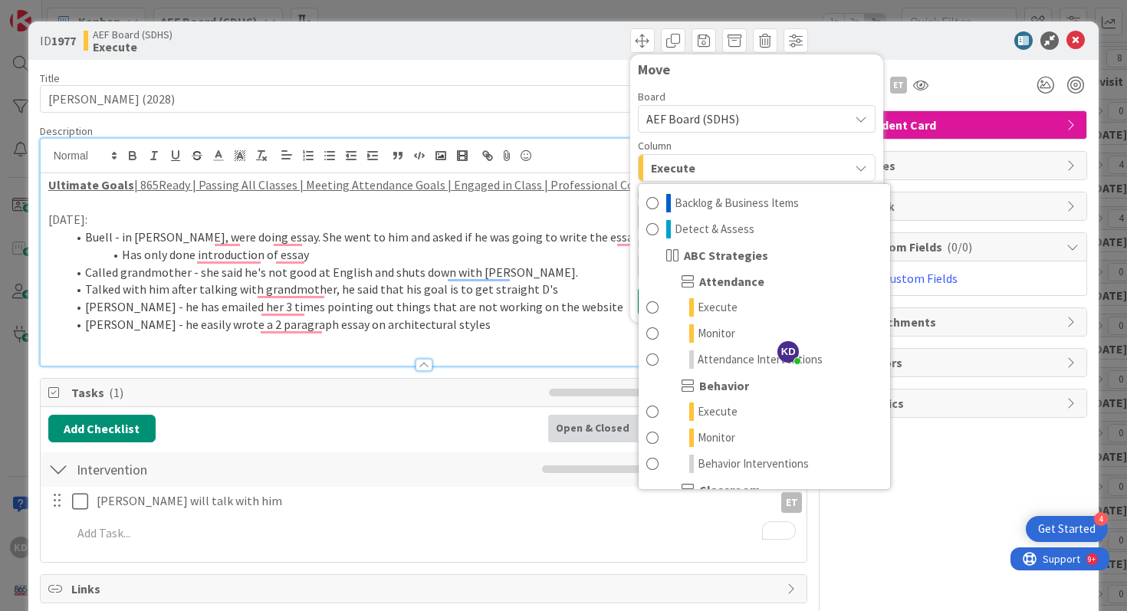
click at [707, 166] on div "Execute" at bounding box center [748, 168] width 202 height 25
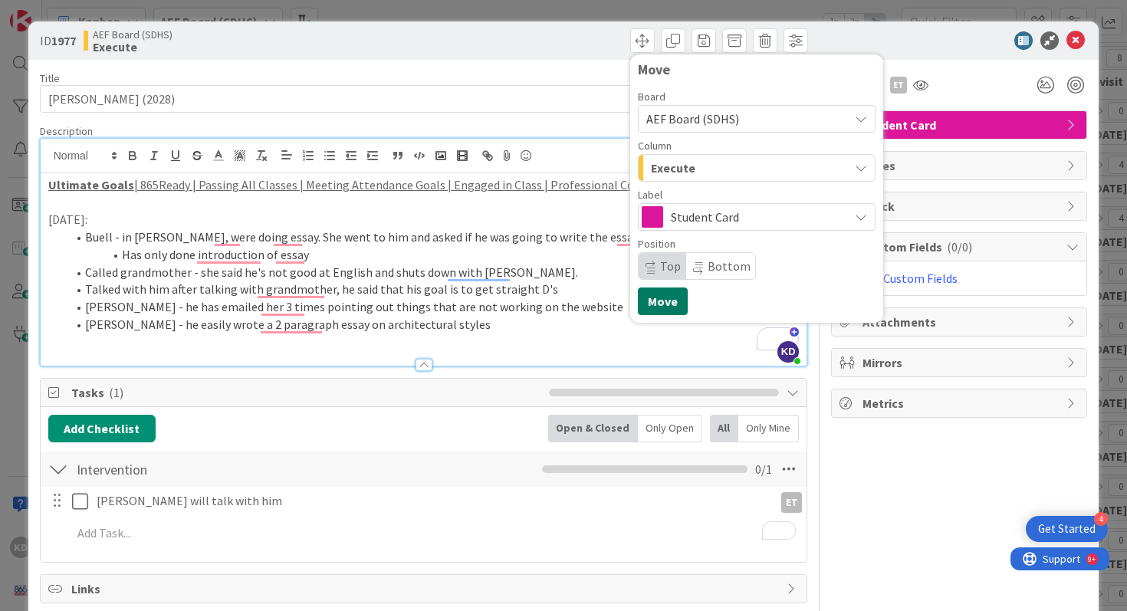
click at [675, 301] on button "Move" at bounding box center [663, 301] width 50 height 28
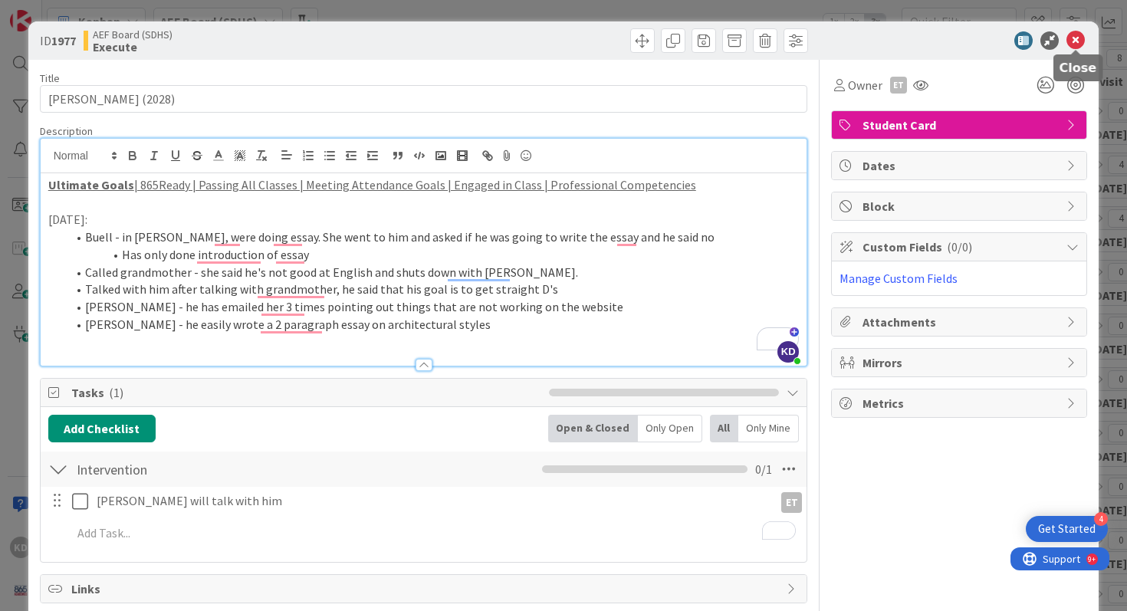
click at [1079, 36] on icon at bounding box center [1075, 40] width 18 height 18
